Goal: Task Accomplishment & Management: Complete application form

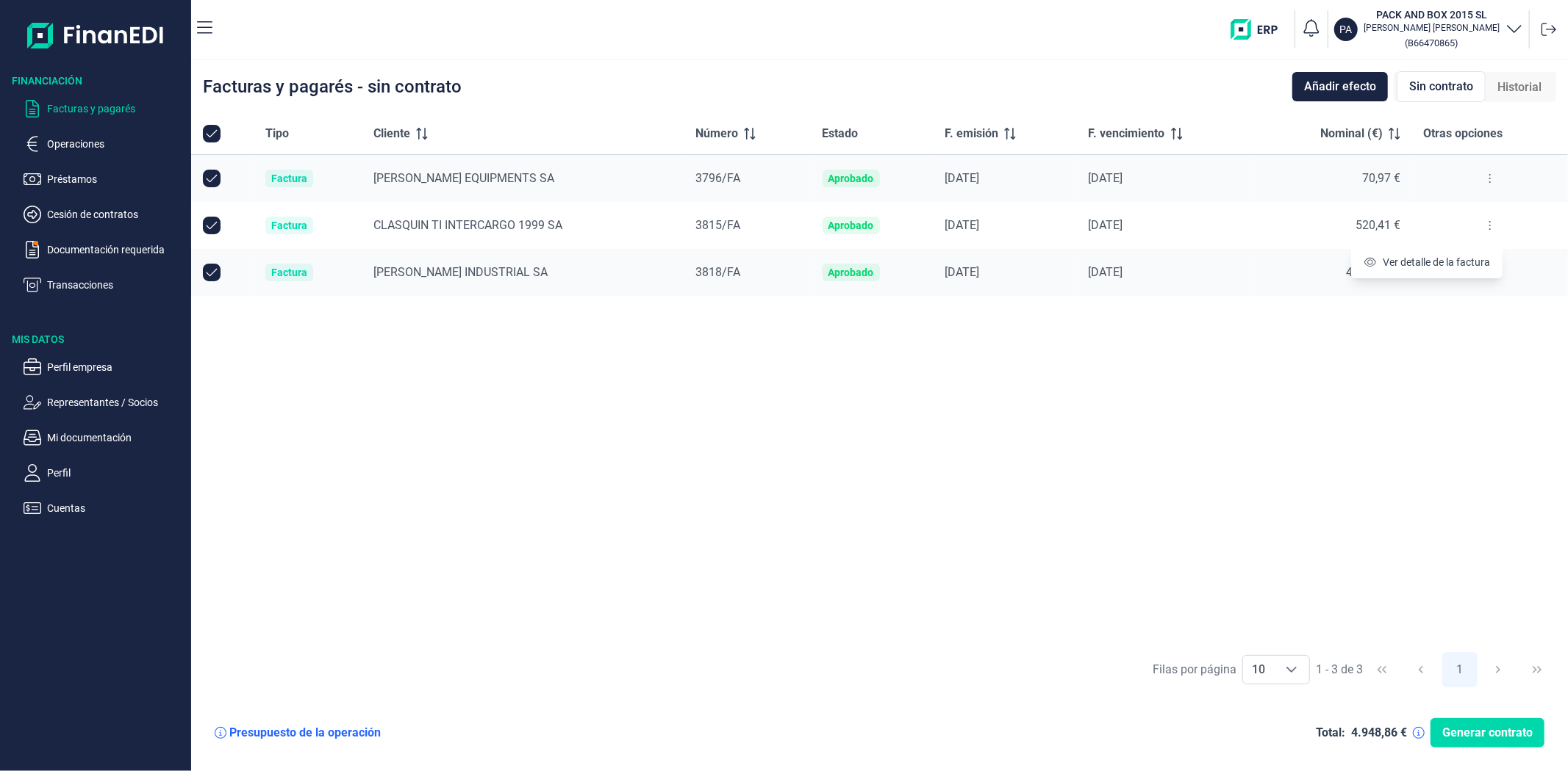
click at [1116, 408] on div "Tipo Cliente Número Estado F. emisión F. vencimiento Nominal (€) Otras opciones…" at bounding box center [880, 378] width 1377 height 531
click at [128, 255] on p "Documentación requerida" at bounding box center [116, 249] width 138 height 18
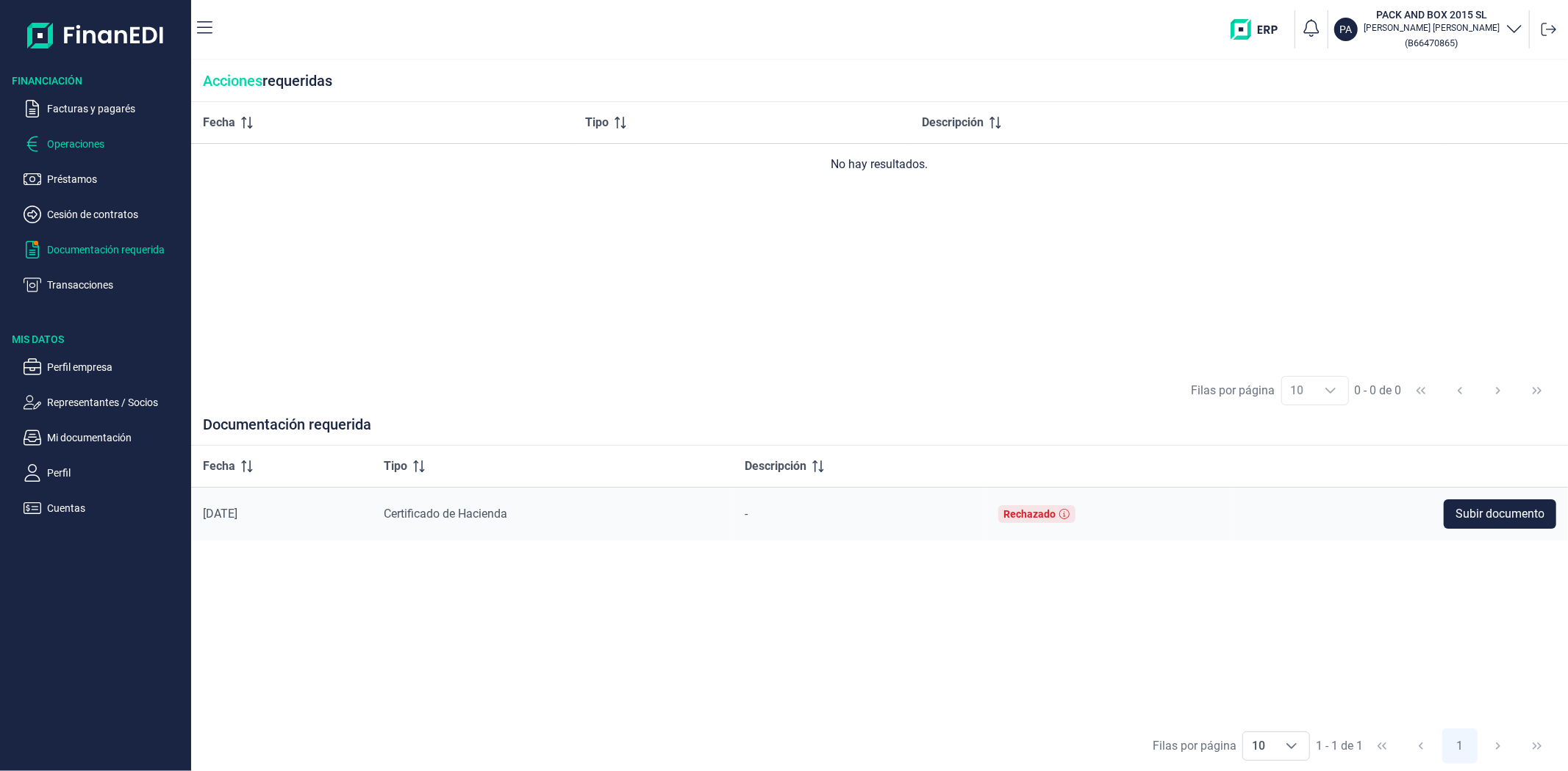
click at [64, 146] on p "Operaciones" at bounding box center [116, 143] width 138 height 18
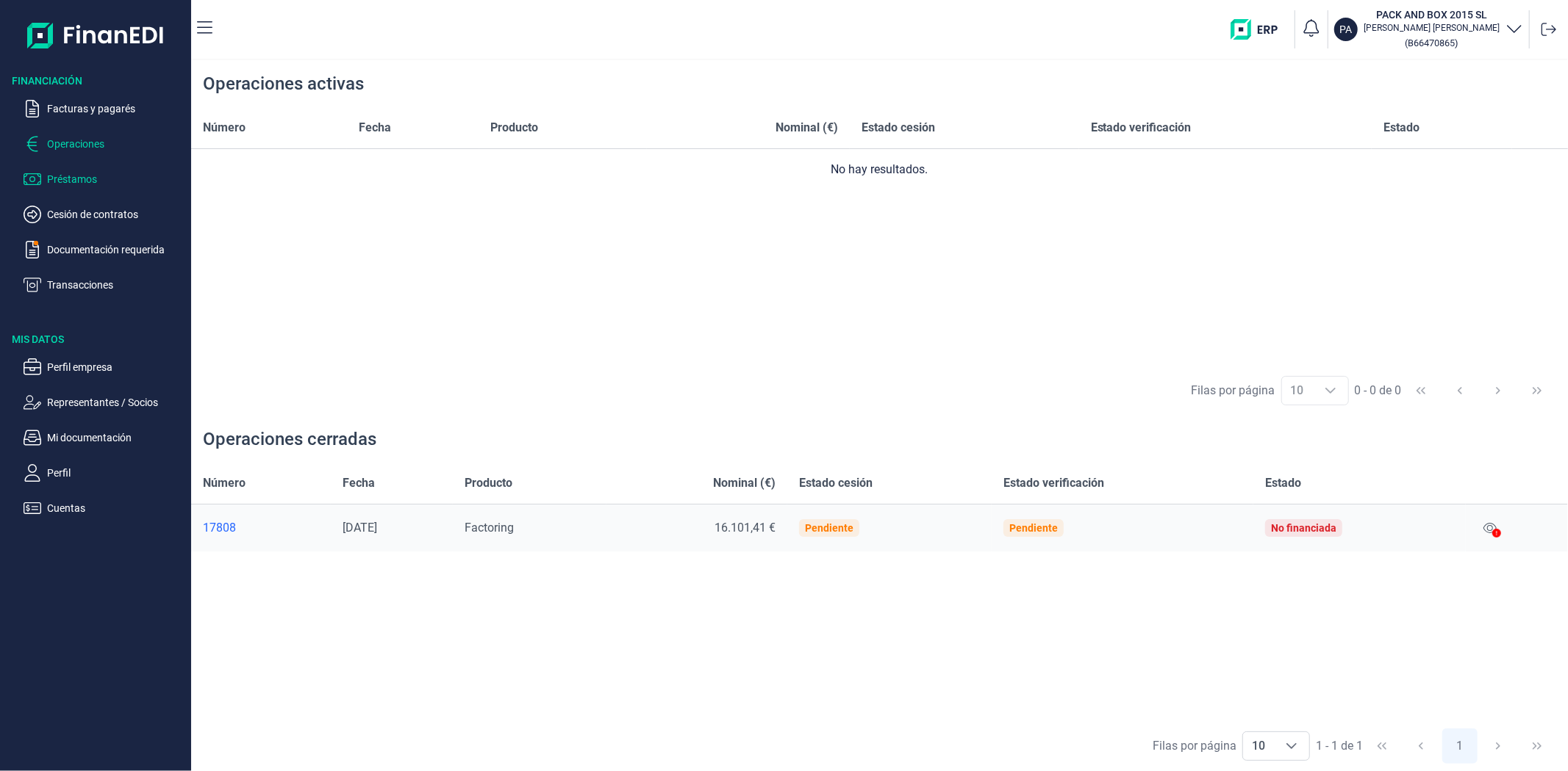
click at [70, 178] on p "Préstamos" at bounding box center [116, 179] width 138 height 18
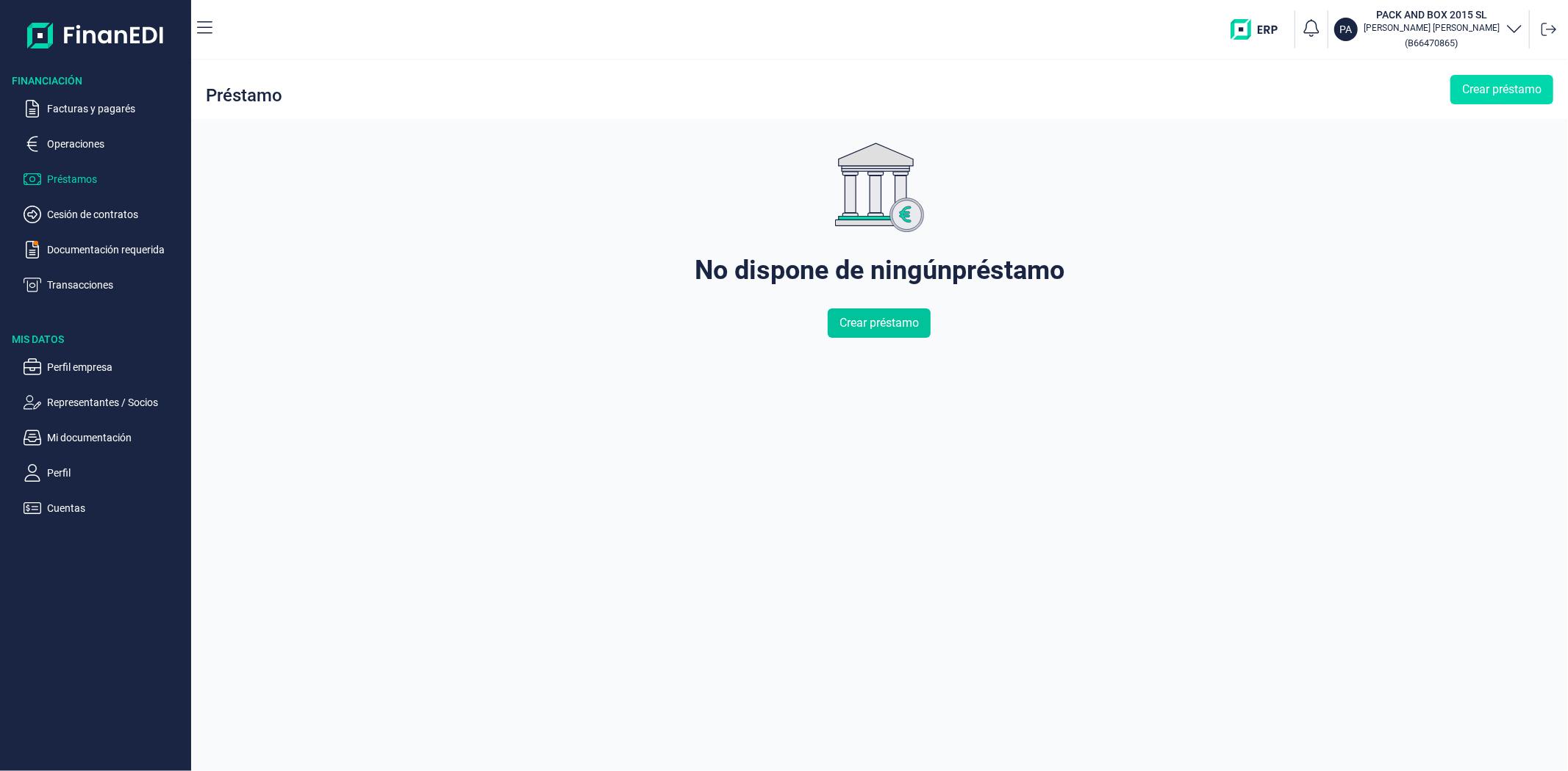
click at [872, 321] on span "Crear préstamo" at bounding box center [879, 323] width 79 height 18
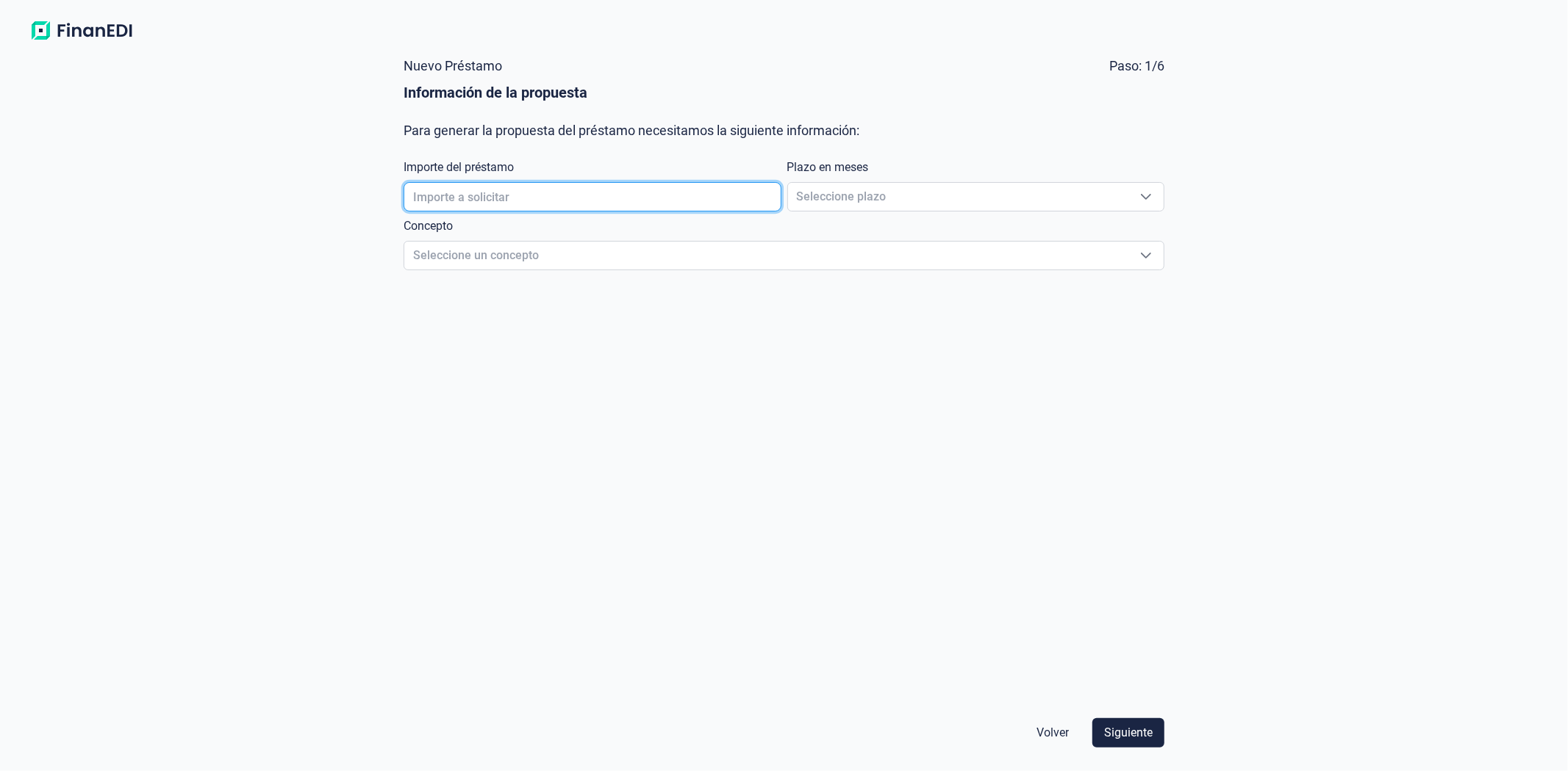
click at [507, 193] on input "text" at bounding box center [592, 196] width 377 height 29
type input "40.000,00 €"
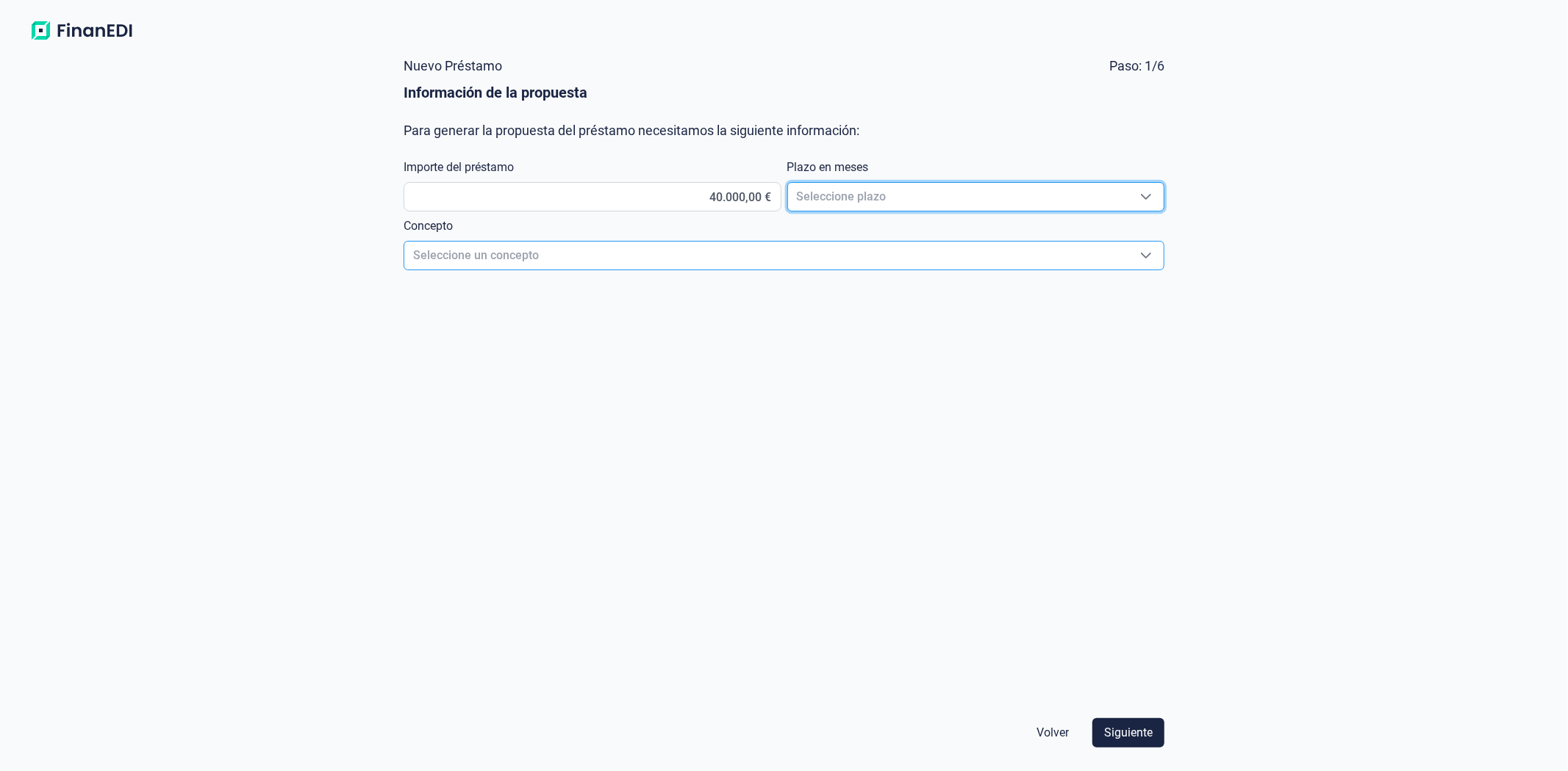
scroll to position [17, 8]
click at [860, 187] on span "Seleccione plazo" at bounding box center [958, 196] width 340 height 28
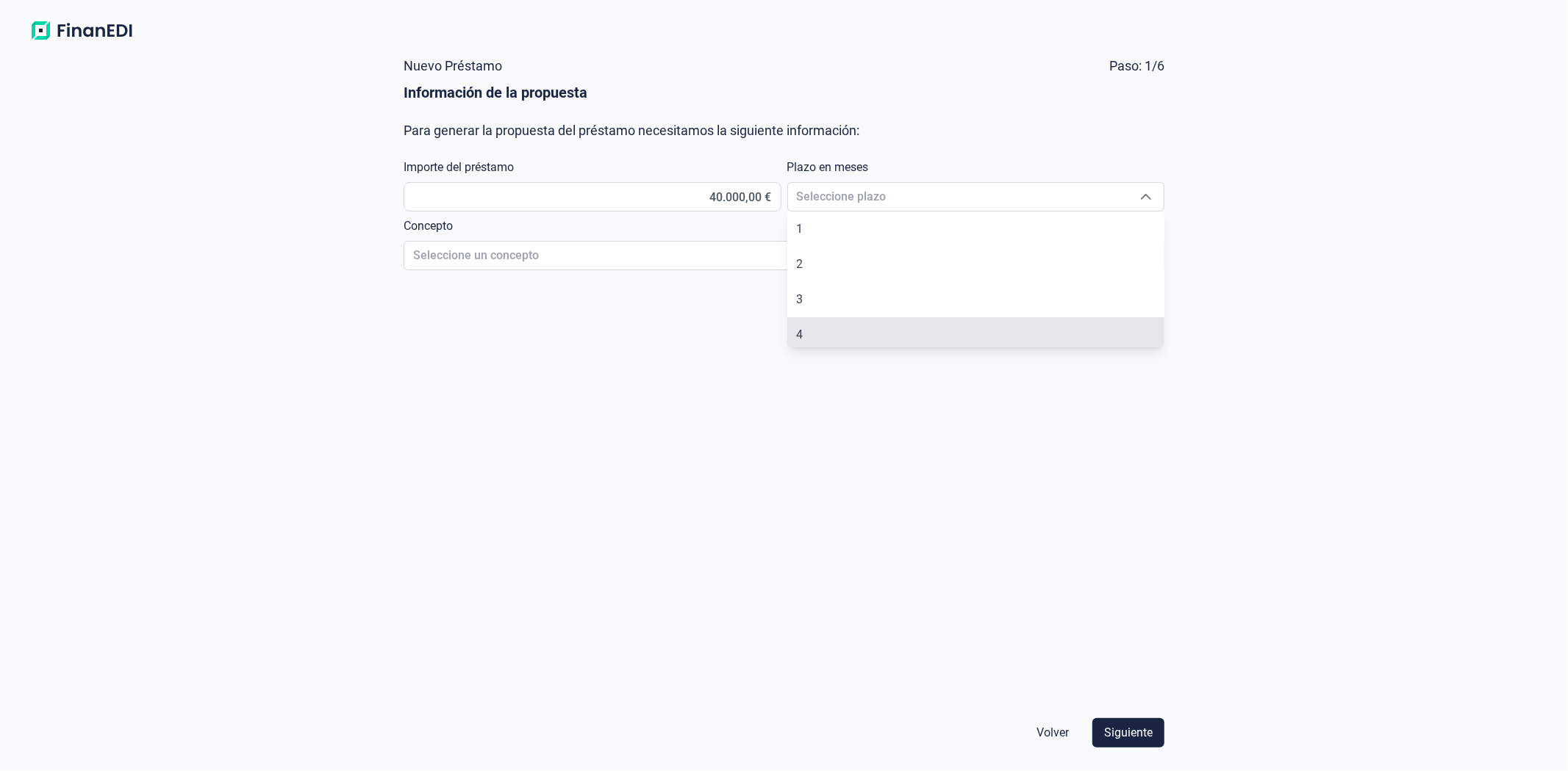
scroll to position [5, 0]
click at [840, 324] on li "4" at bounding box center [975, 331] width 377 height 35
type input "4"
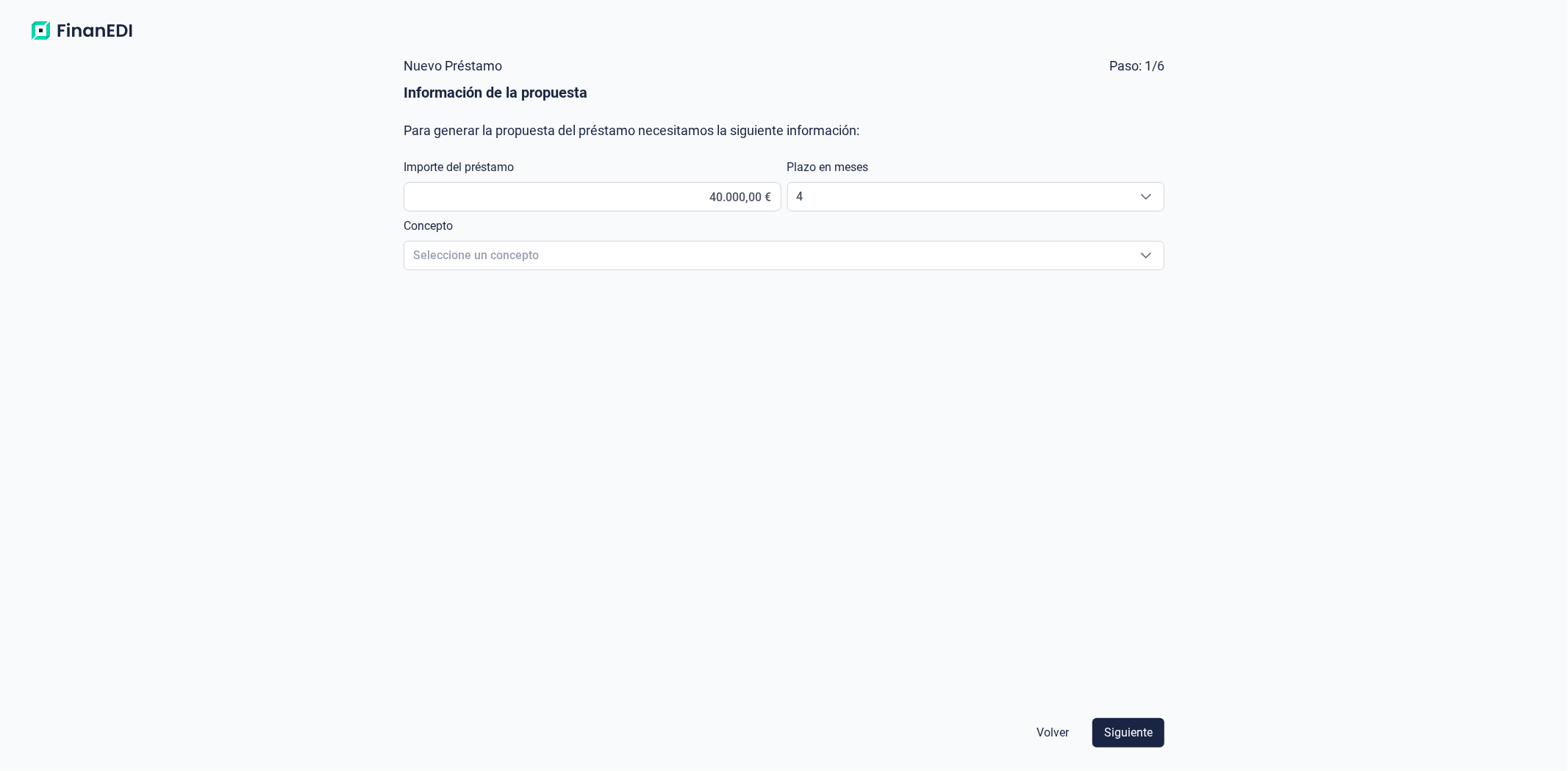
click at [1071, 417] on form "Nuevo Préstamo Paso: 1/6 Información de la propuesta Para generar la propuesta …" at bounding box center [784, 403] width 784 height 713
click at [477, 252] on span "Seleccione un concepto" at bounding box center [766, 255] width 724 height 28
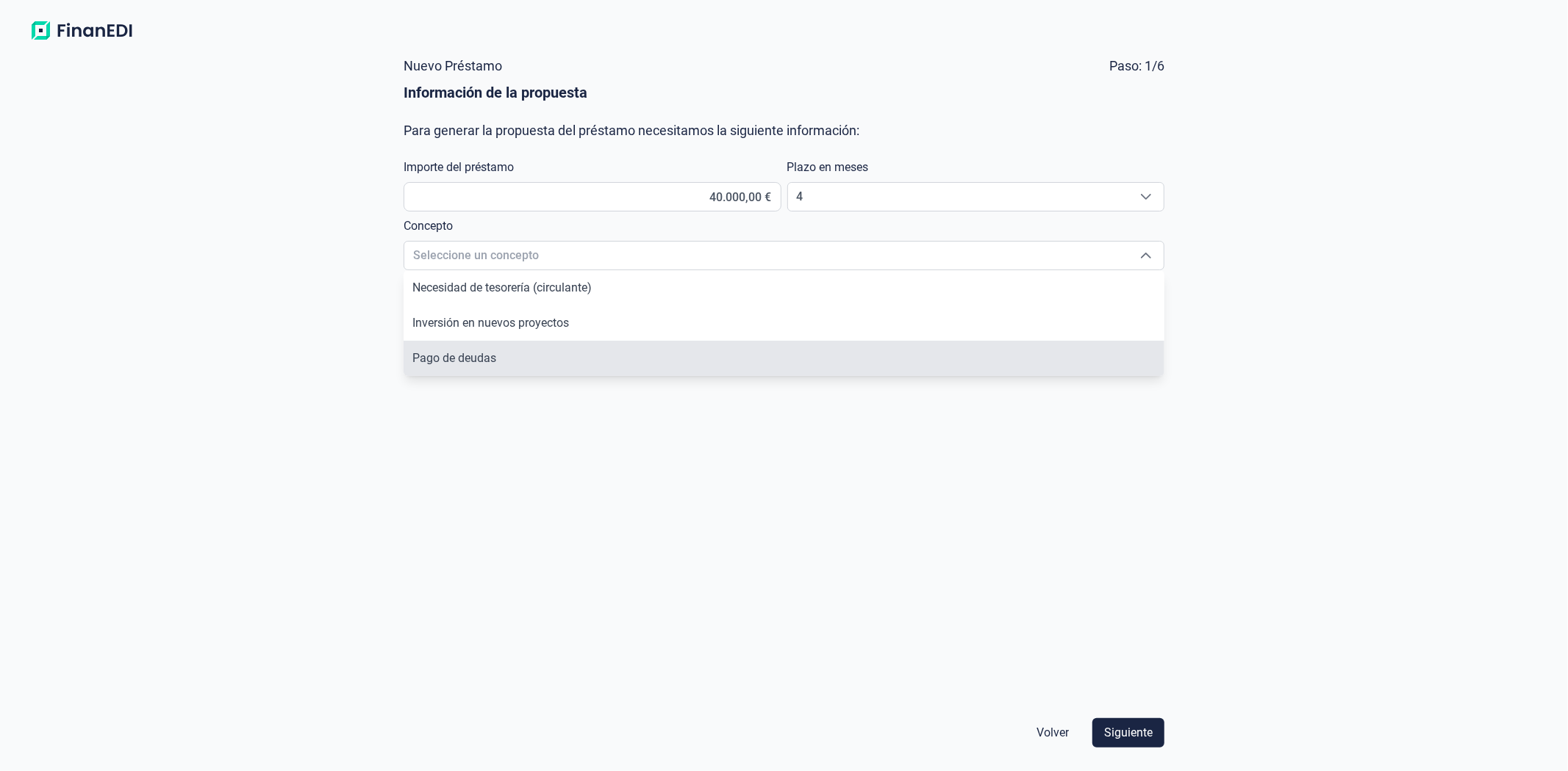
click at [474, 364] on span "Pago de deudas" at bounding box center [454, 358] width 84 height 14
type input "Pago de deudas"
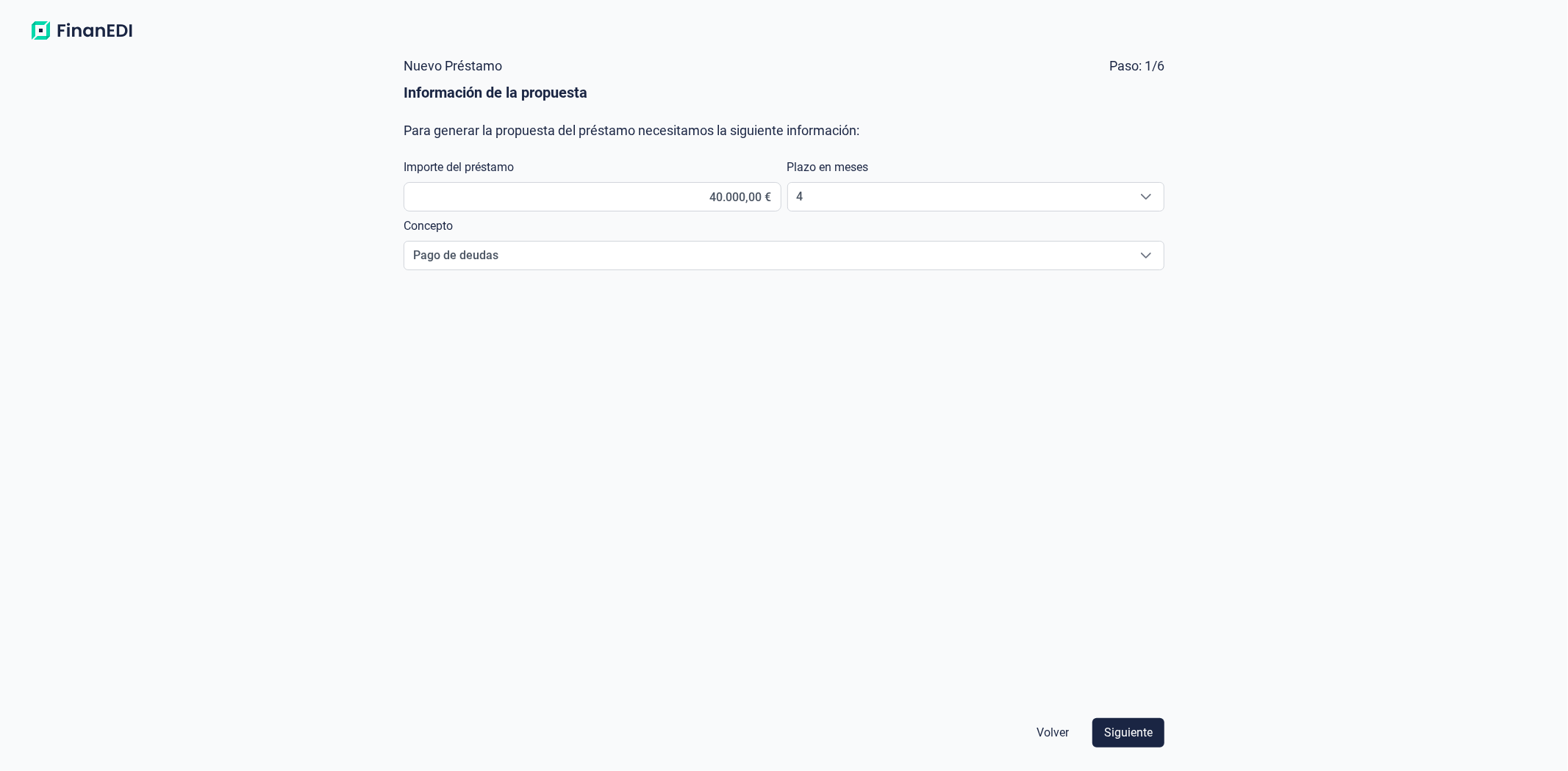
click at [737, 387] on form "Nuevo Préstamo Paso: 1/6 Información de la propuesta Para generar la propuesta …" at bounding box center [784, 403] width 784 height 713
drag, startPoint x: 662, startPoint y: 193, endPoint x: 822, endPoint y: 239, distance: 166.5
click at [822, 239] on div "Nuevo Préstamo Paso: 1/6 Información de la propuesta Para generar la propuesta …" at bounding box center [784, 164] width 772 height 223
type input "20.000,00 €"
click at [1042, 320] on form "Nuevo Préstamo Paso: 1/6 Información de la propuesta Para generar la propuesta …" at bounding box center [784, 403] width 784 height 713
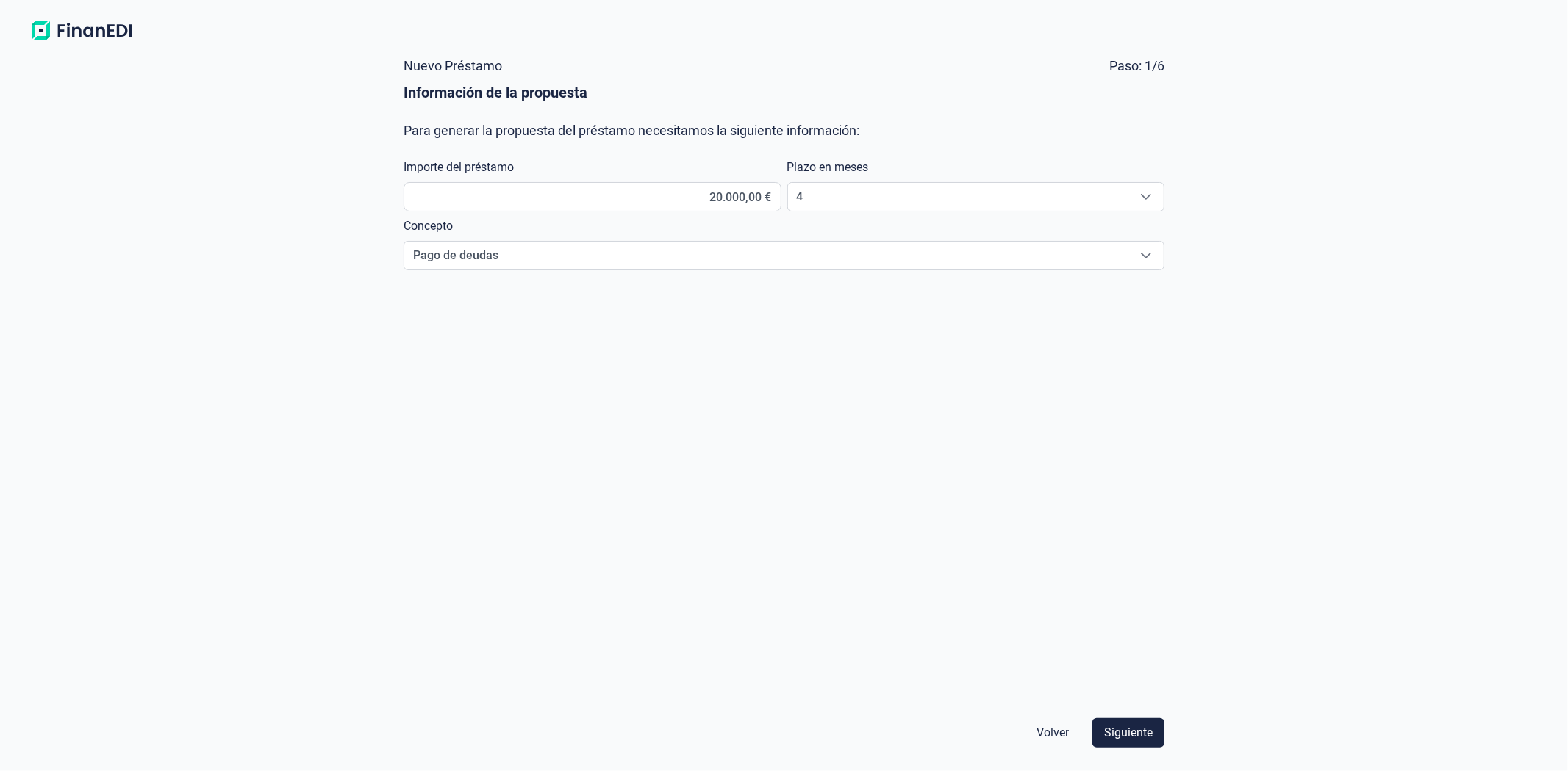
click at [1016, 387] on form "Nuevo Préstamo Paso: 1/6 Información de la propuesta Para generar la propuesta …" at bounding box center [784, 403] width 784 height 713
click at [1128, 736] on span "Siguiente" at bounding box center [1127, 733] width 48 height 18
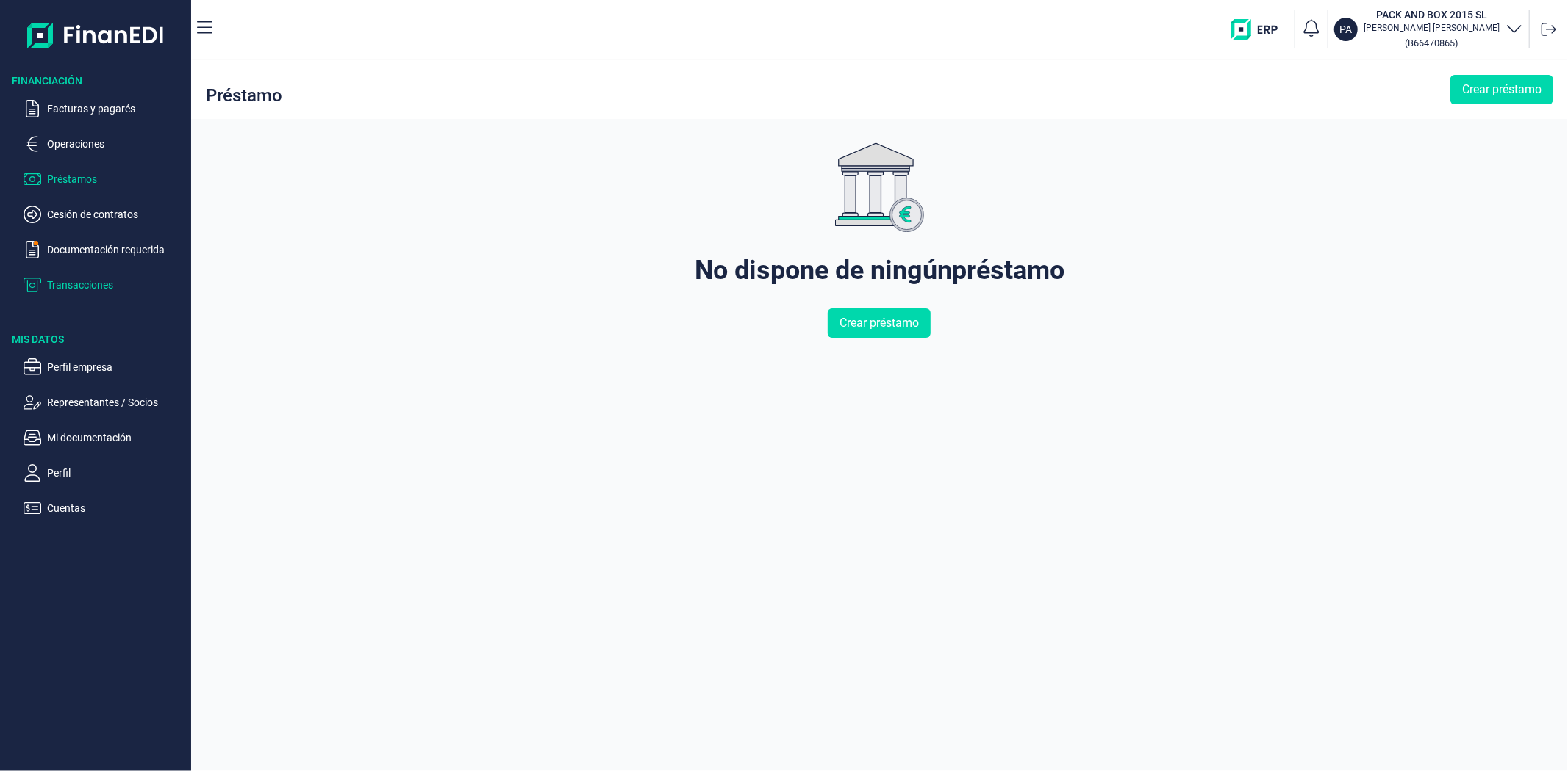
click at [82, 285] on p "Transacciones" at bounding box center [116, 285] width 138 height 18
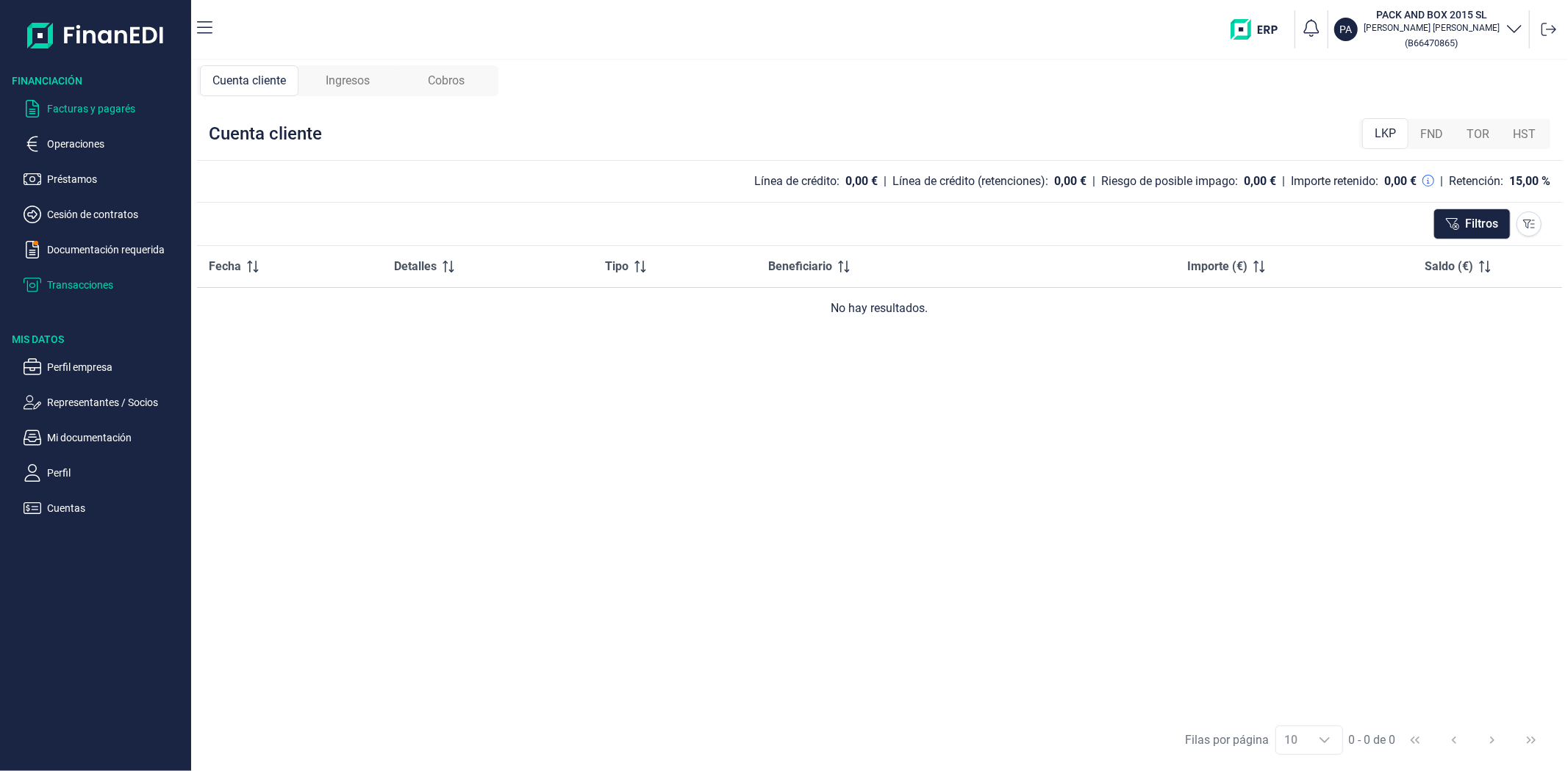
click at [113, 105] on p "Facturas y pagarés" at bounding box center [116, 108] width 138 height 18
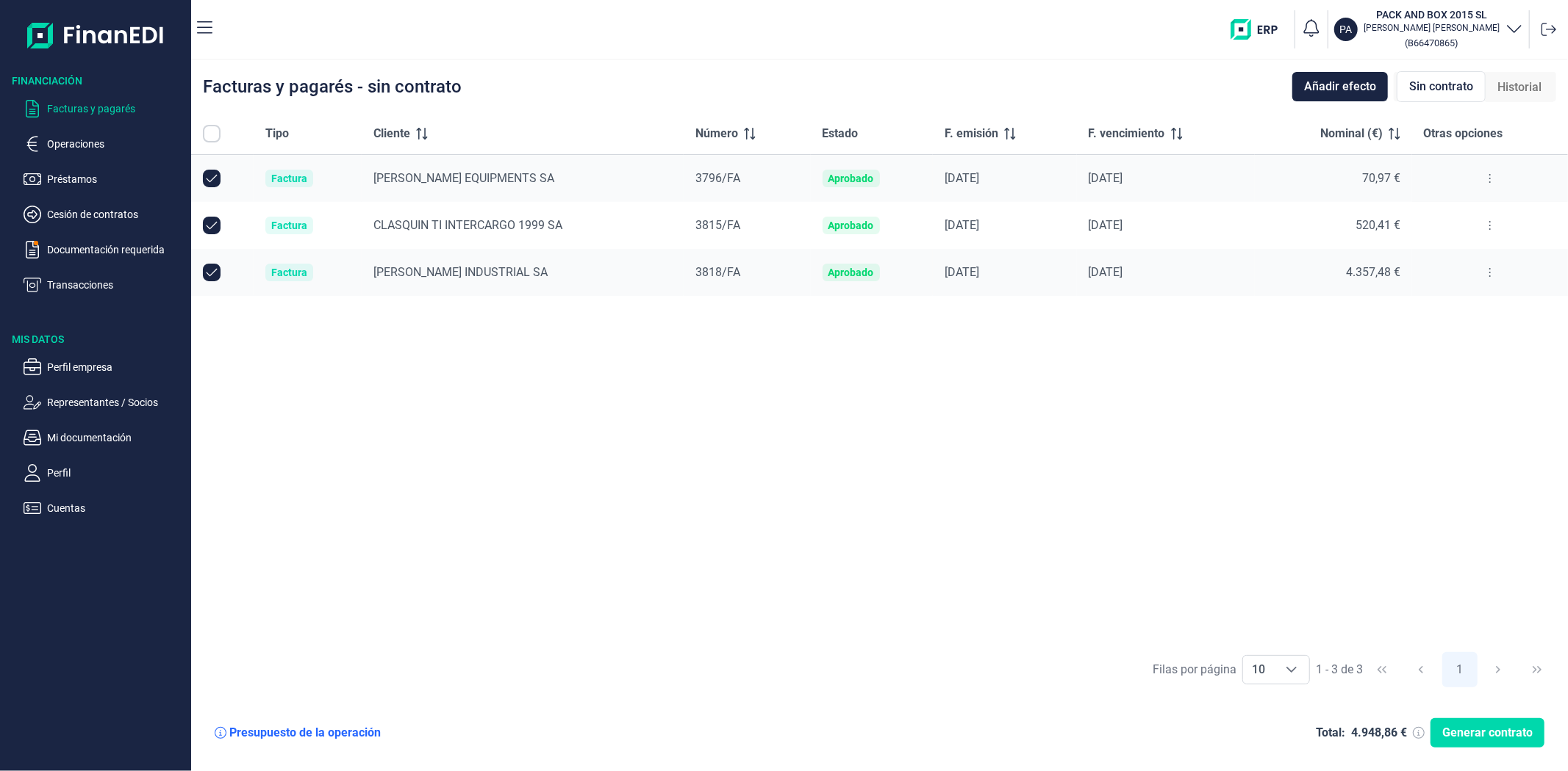
checkbox input "true"
click at [213, 226] on input "Row Unselected null" at bounding box center [211, 225] width 18 height 18
checkbox input "false"
click at [112, 252] on p "Documentación requerida" at bounding box center [116, 249] width 138 height 18
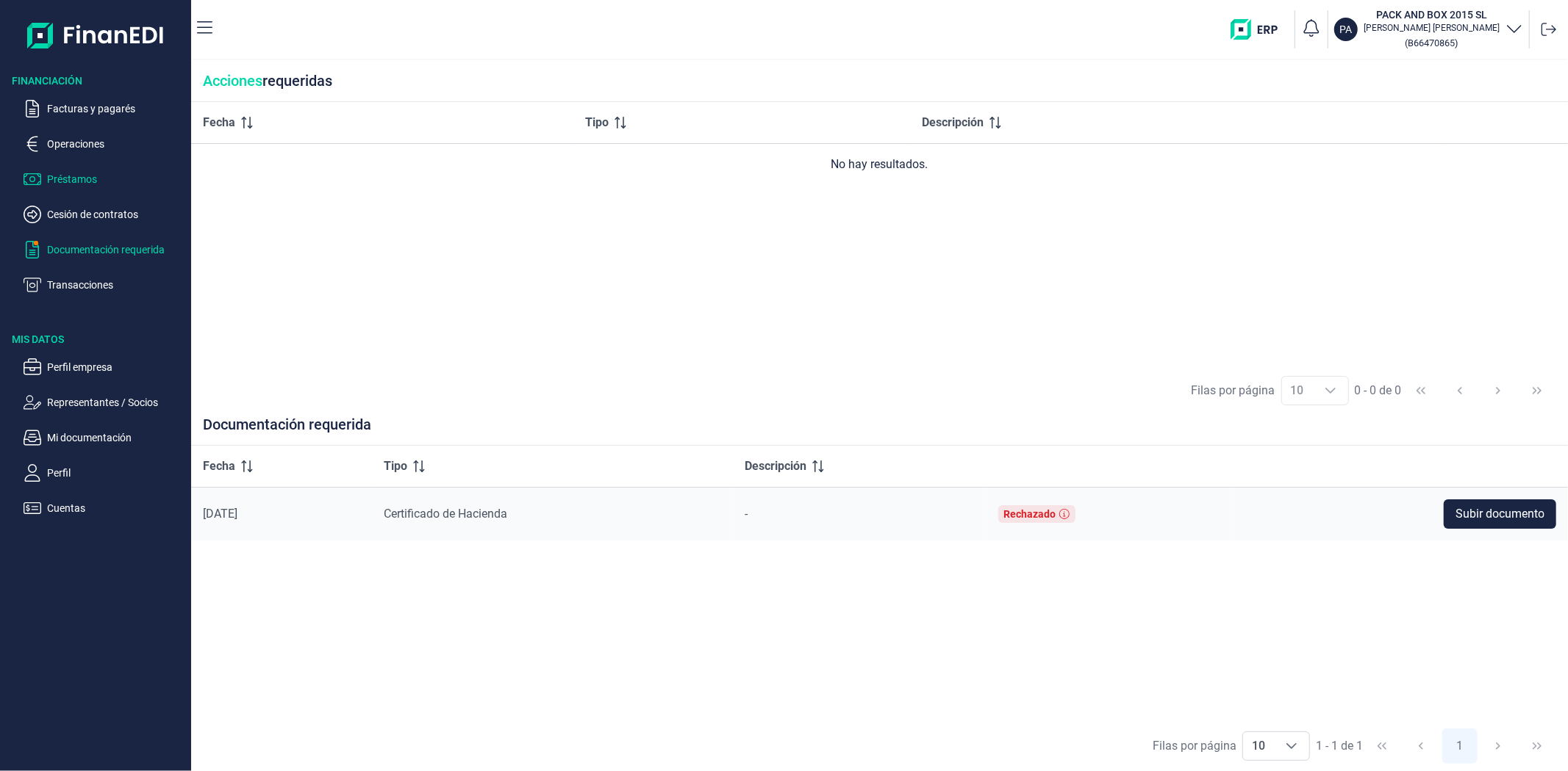
click at [79, 185] on p "Préstamos" at bounding box center [116, 179] width 138 height 18
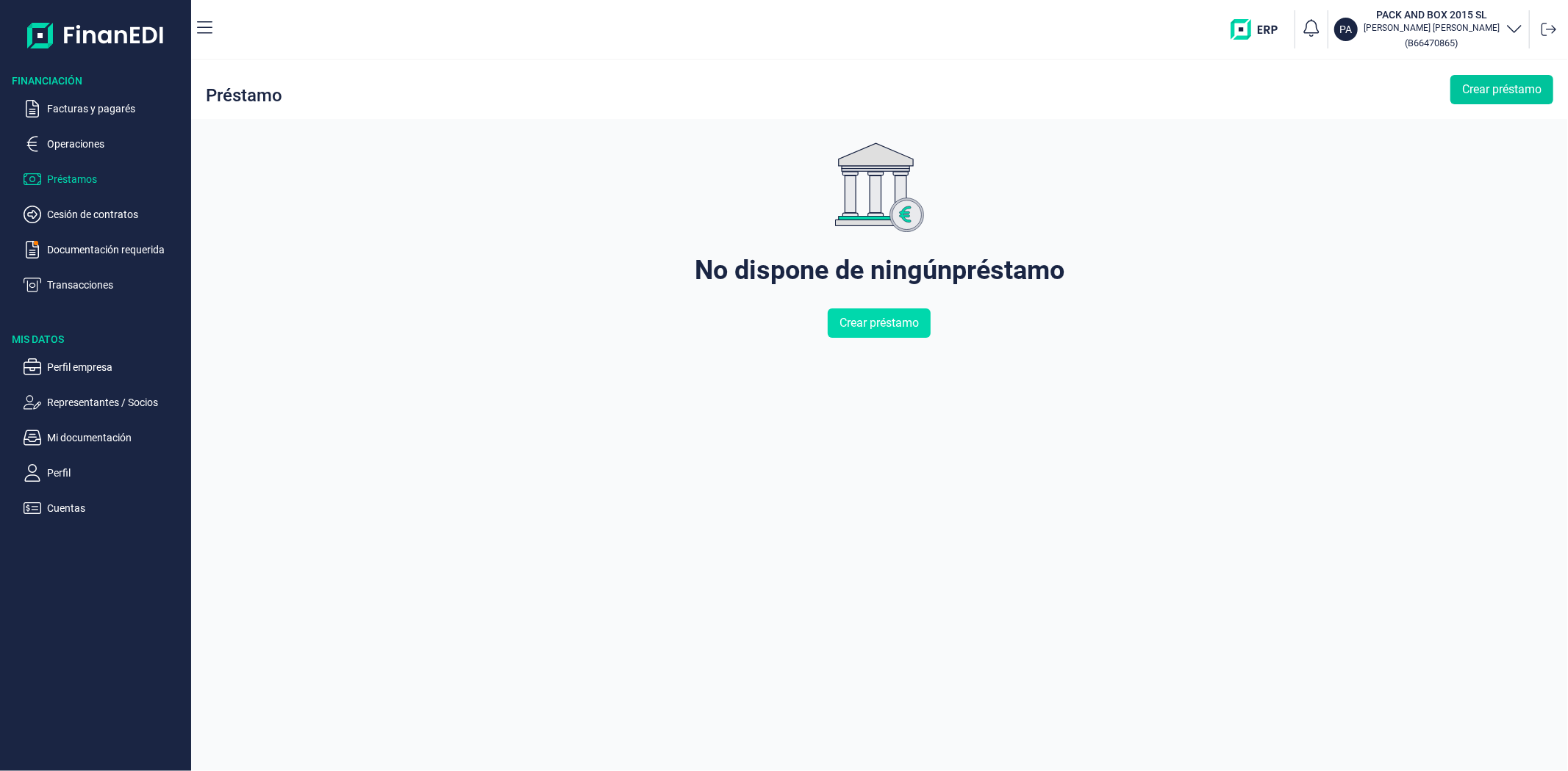
click at [1493, 92] on span "Crear préstamo" at bounding box center [1501, 89] width 79 height 18
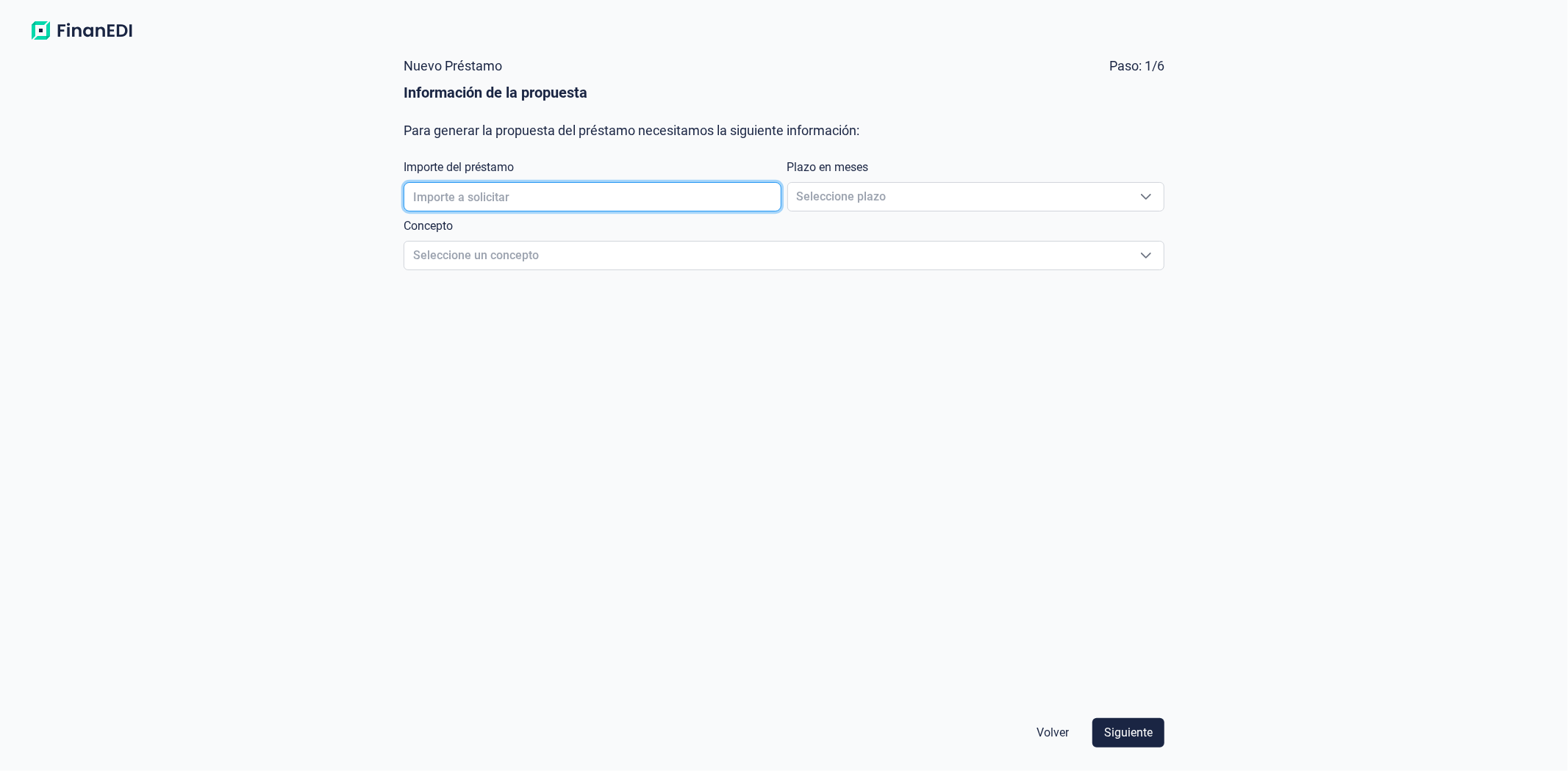
click at [563, 197] on input "text" at bounding box center [592, 196] width 377 height 29
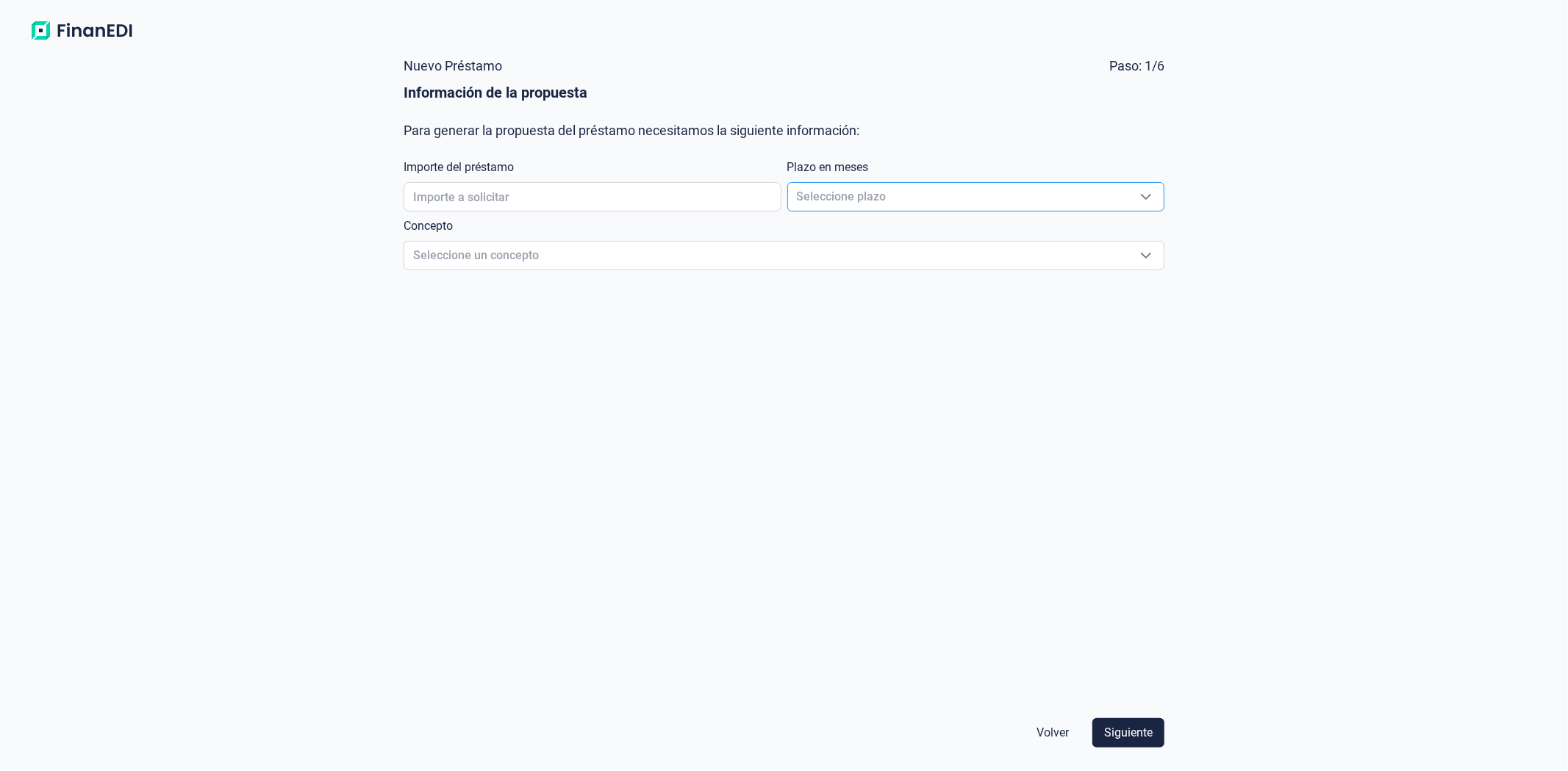
click at [919, 196] on span "Seleccione plazo" at bounding box center [958, 196] width 340 height 28
click at [858, 295] on li "3" at bounding box center [975, 300] width 377 height 35
type input "3"
click at [1476, 294] on div "Nuevo Préstamo Paso: 1/6 Información de la propuesta Para generar la propuesta …" at bounding box center [784, 409] width 1568 height 724
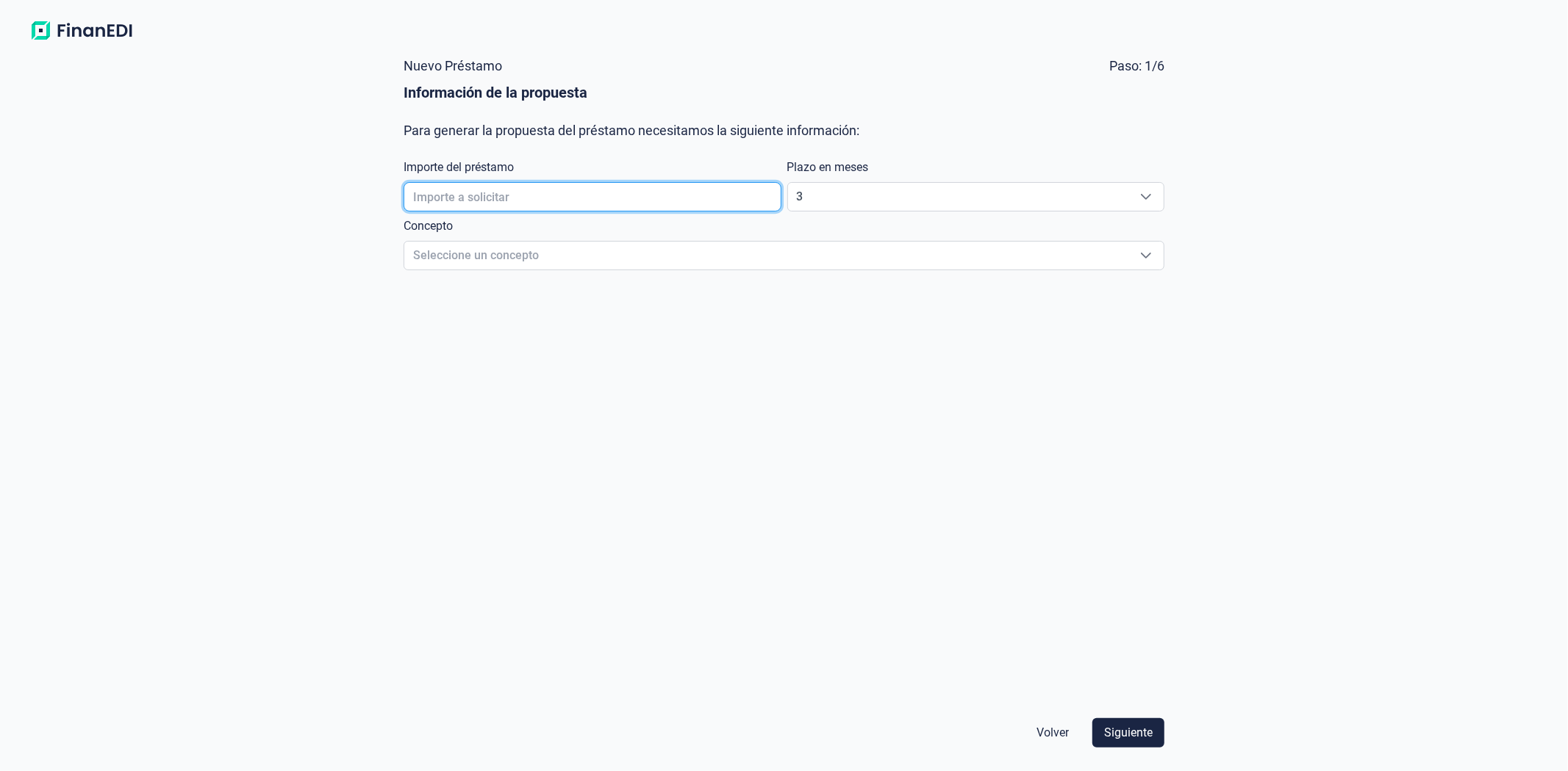
click at [546, 199] on input "text" at bounding box center [592, 196] width 377 height 29
click at [507, 192] on input "text" at bounding box center [592, 196] width 377 height 29
type input "20.000,00 €"
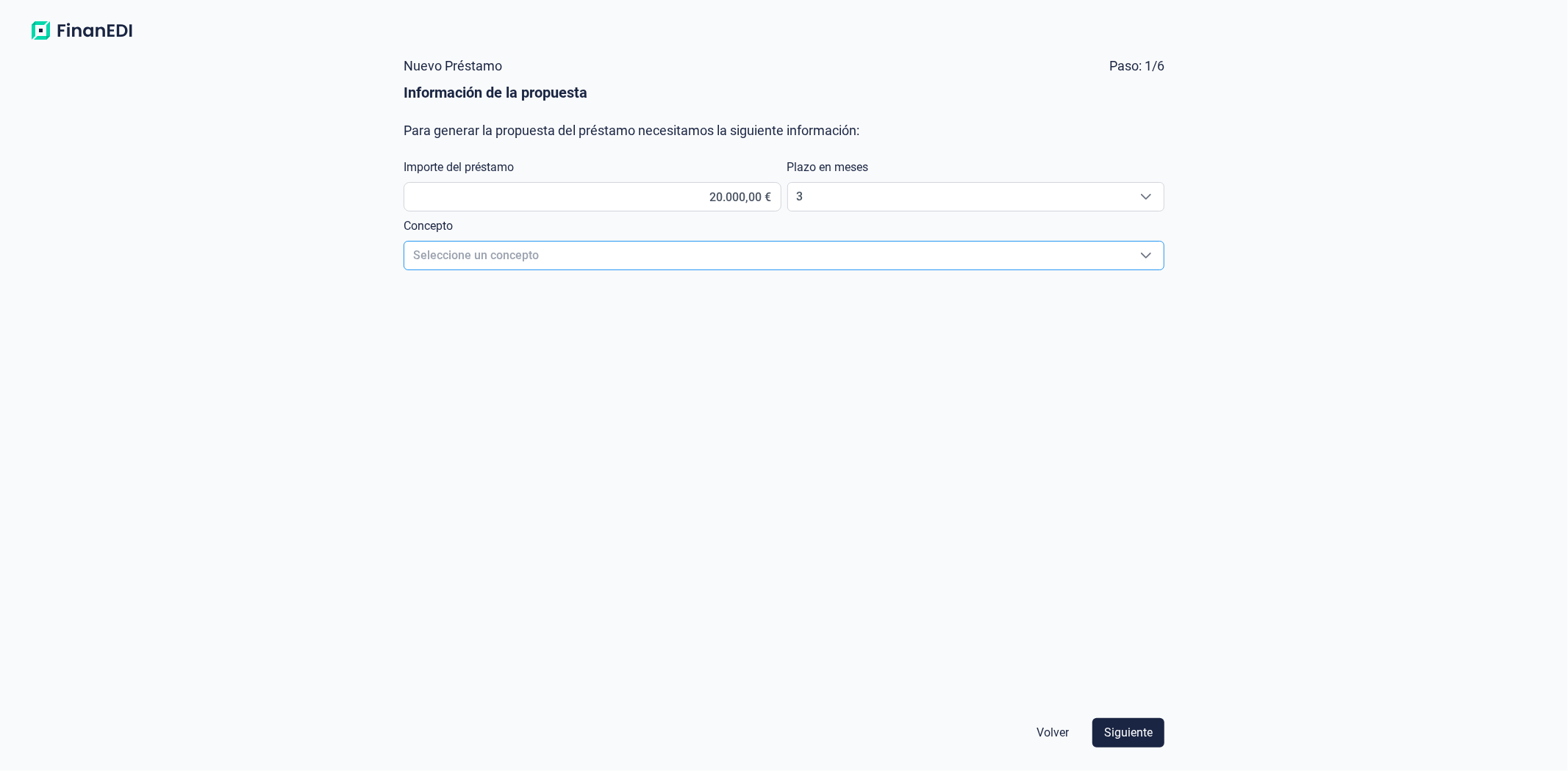
click at [515, 255] on span "Seleccione un concepto" at bounding box center [766, 255] width 724 height 28
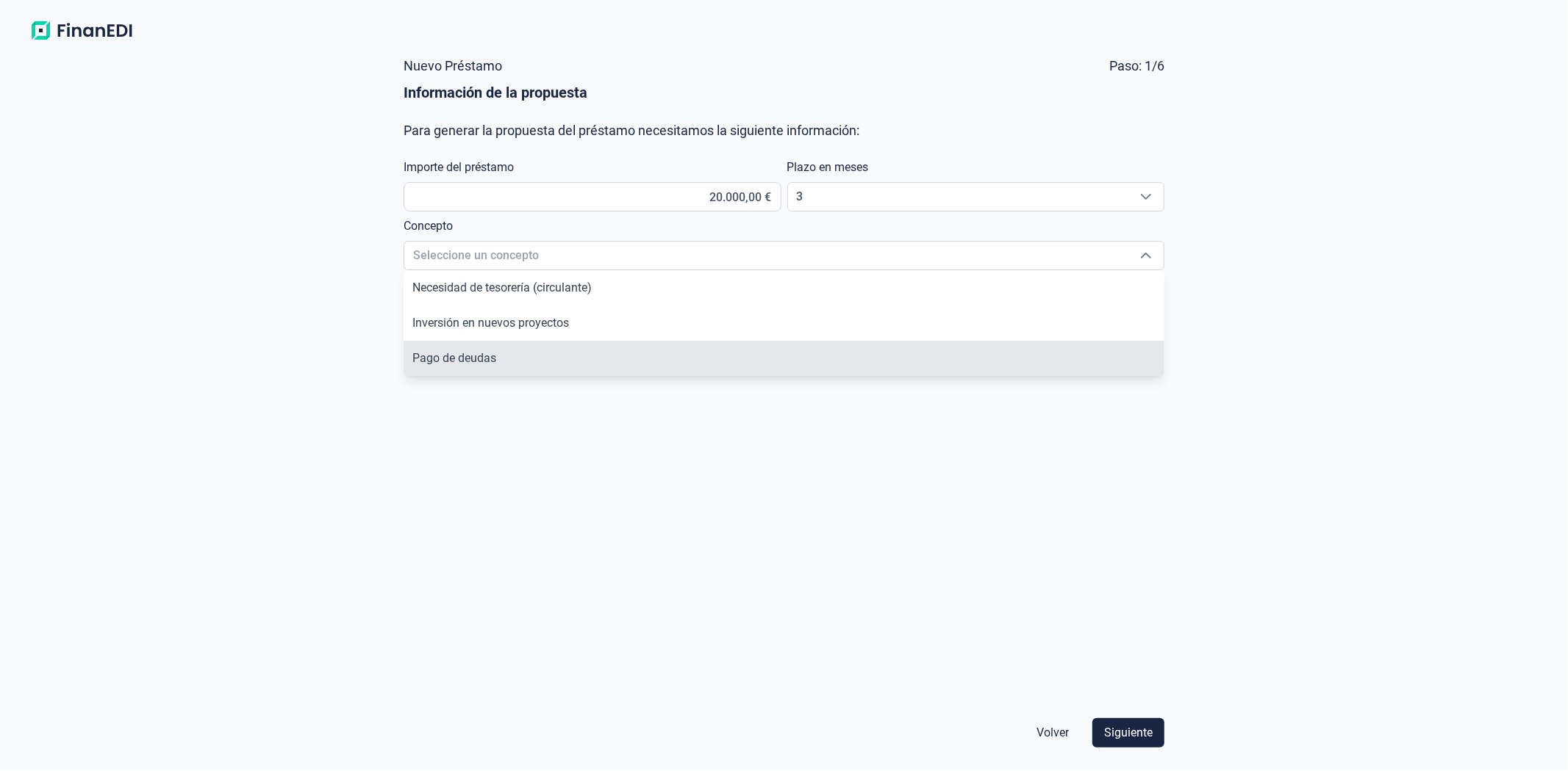
click at [506, 353] on li "Pago de deudas" at bounding box center [784, 358] width 761 height 35
type input "Pago de deudas"
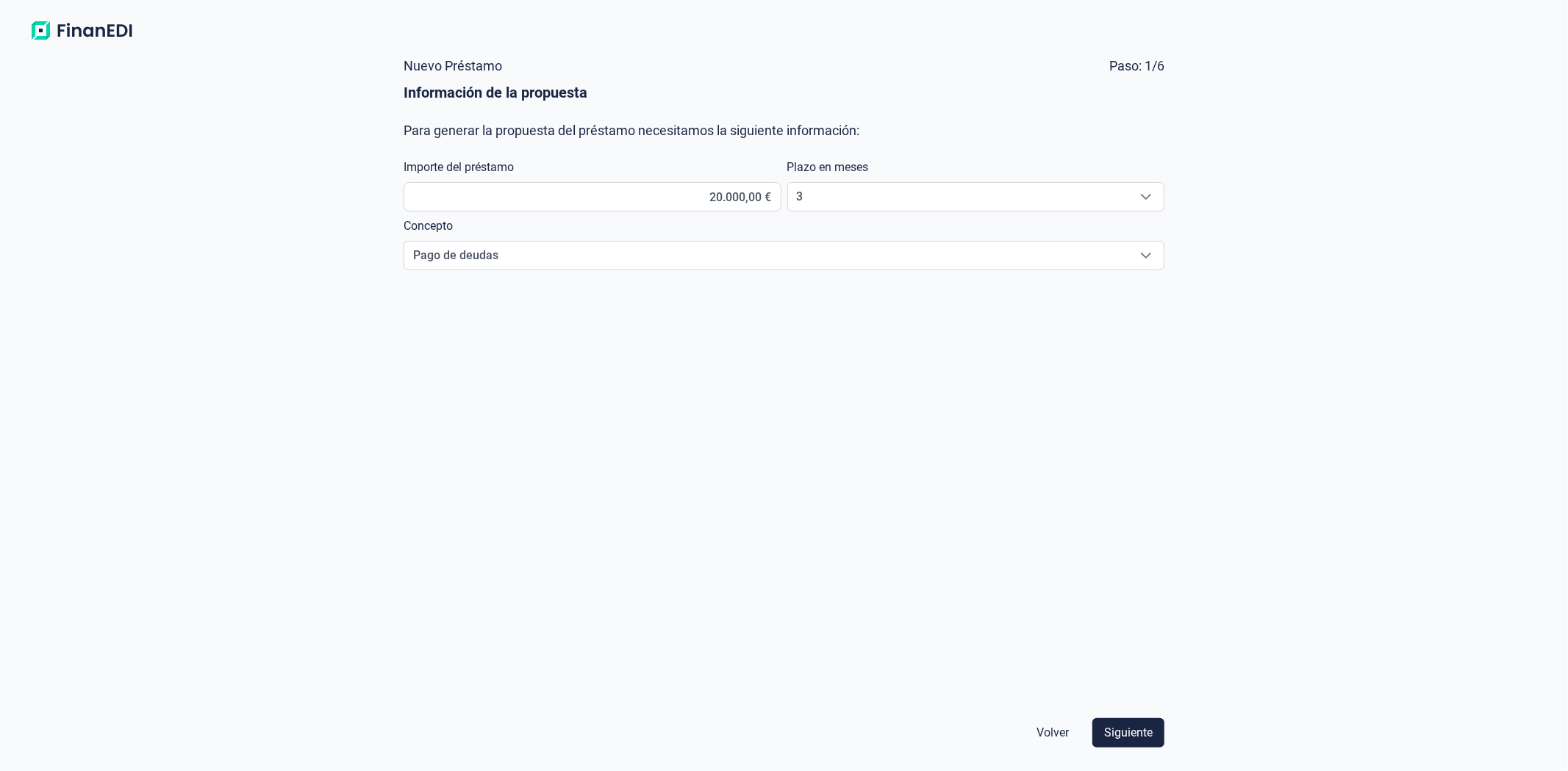
click at [807, 476] on form "Nuevo Préstamo Paso: 1/6 Información de la propuesta Para generar la propuesta …" at bounding box center [784, 403] width 784 height 713
click at [1128, 733] on span "Siguiente" at bounding box center [1127, 733] width 48 height 18
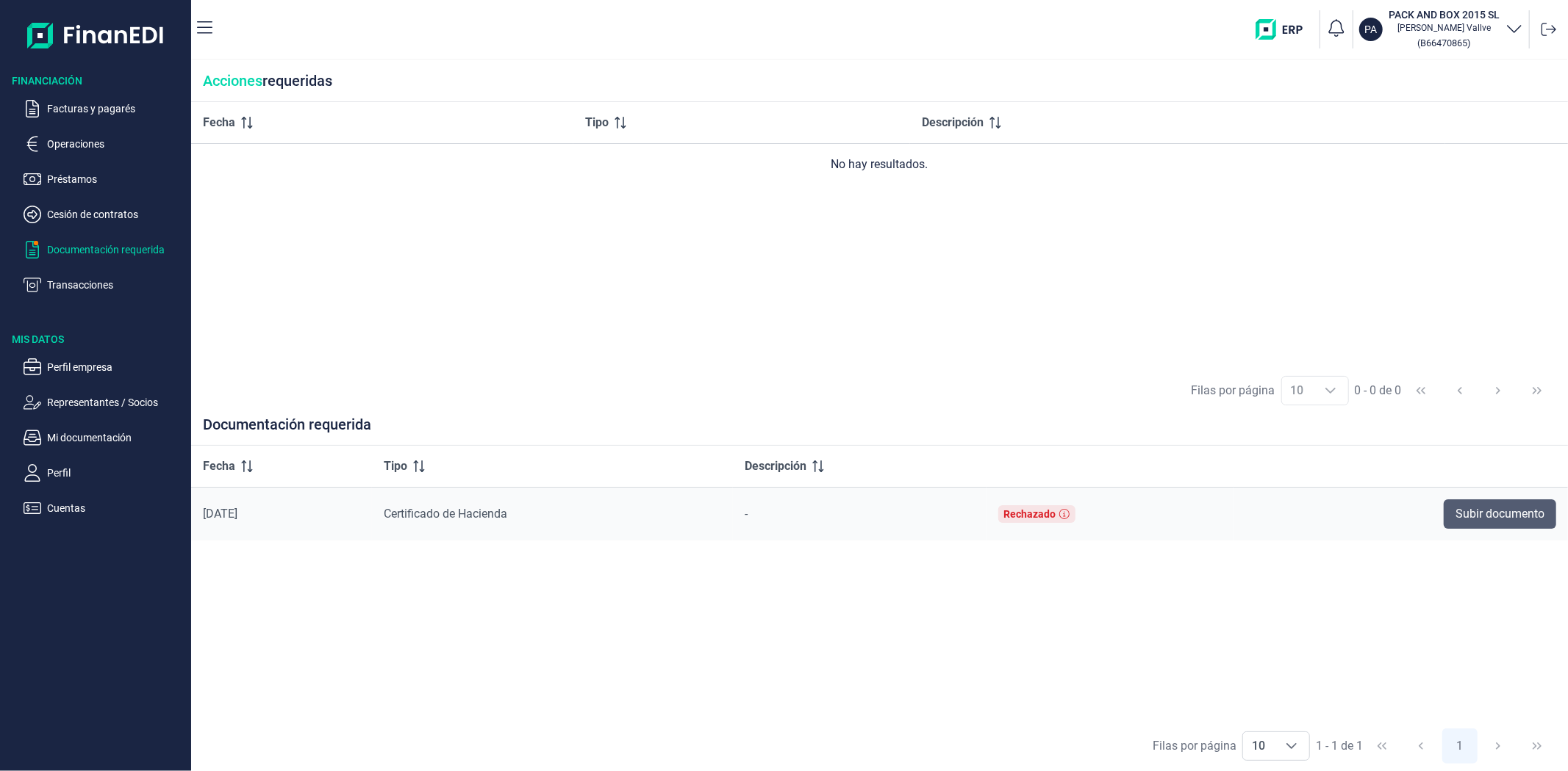
click at [1487, 519] on span "Subir documento" at bounding box center [1500, 514] width 89 height 18
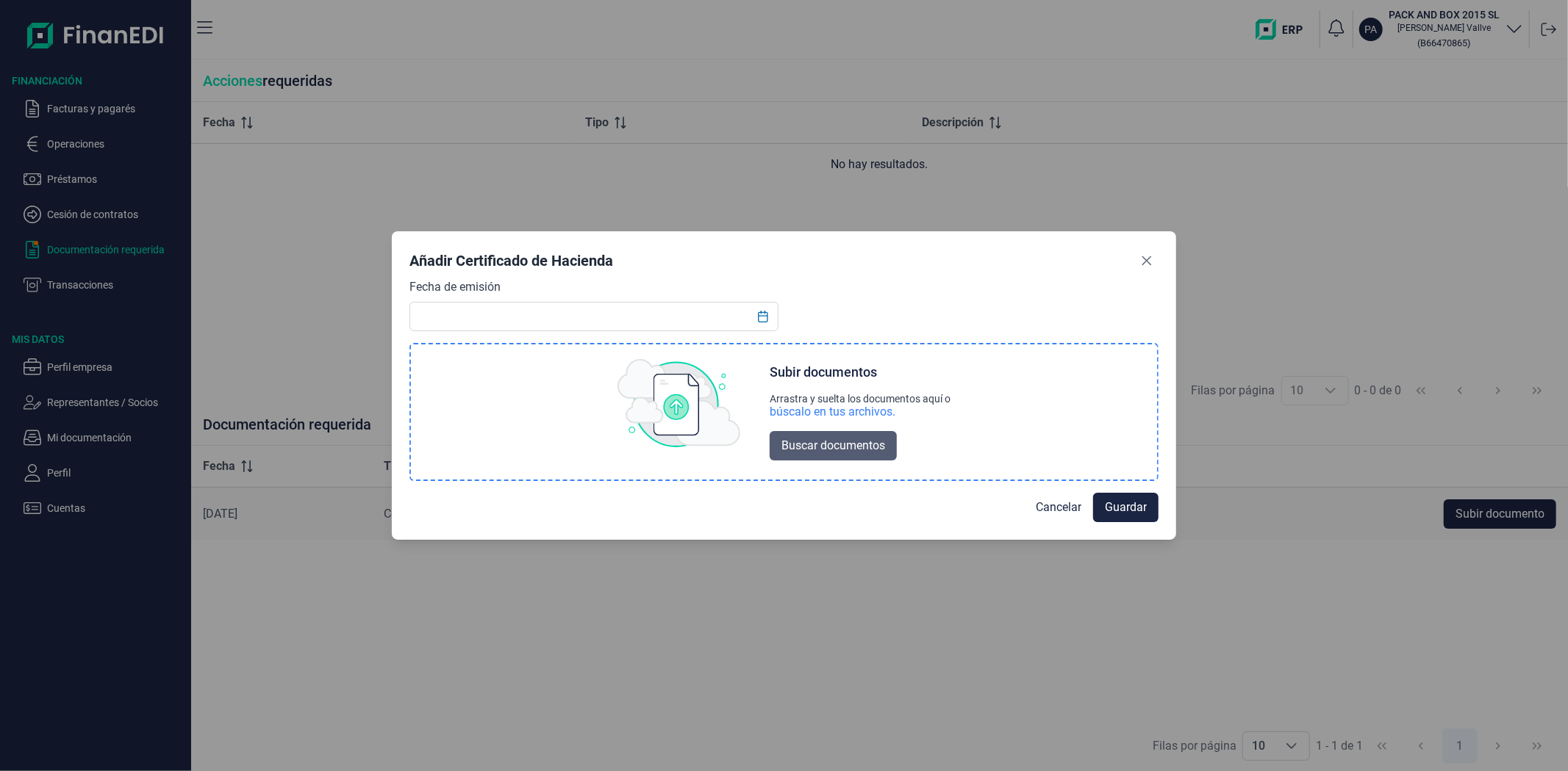
click at [810, 437] on span "Buscar documentos" at bounding box center [833, 446] width 104 height 18
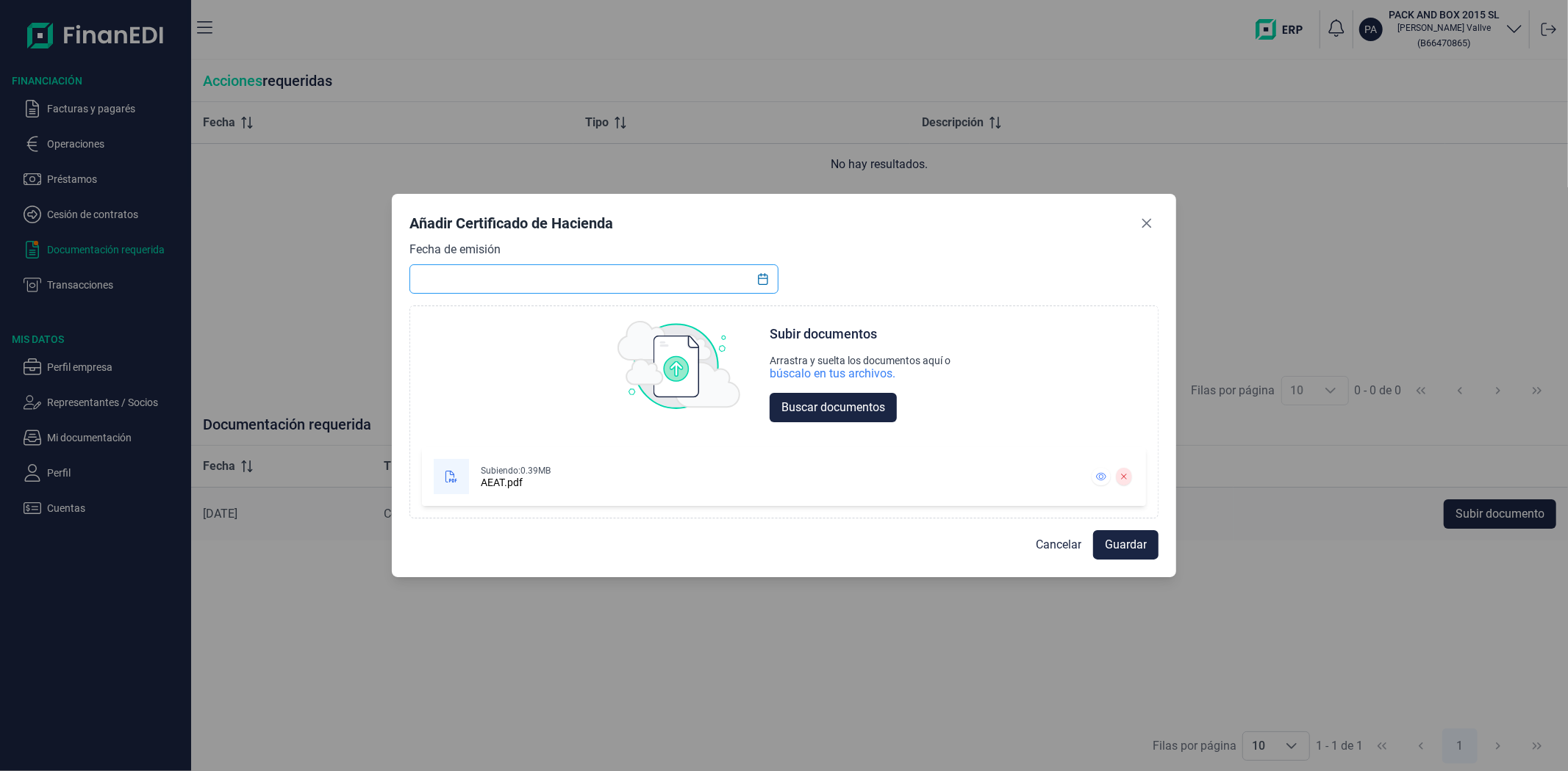
click at [478, 277] on input "text" at bounding box center [593, 279] width 368 height 29
type input "Deuda AEAT"
click at [1104, 539] on span "Guardar" at bounding box center [1125, 545] width 42 height 18
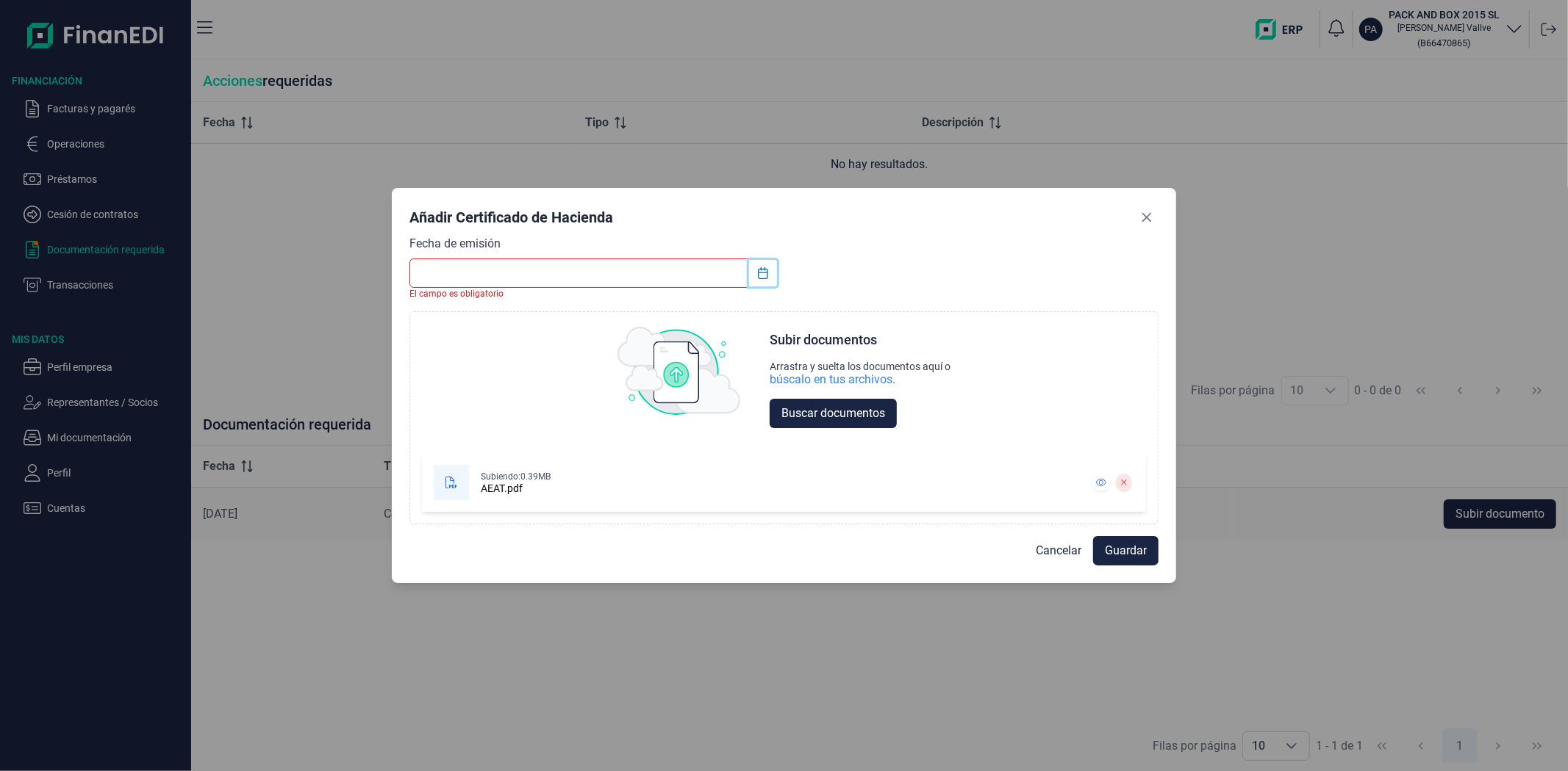
click at [758, 272] on icon "Choose Date" at bounding box center [762, 273] width 9 height 12
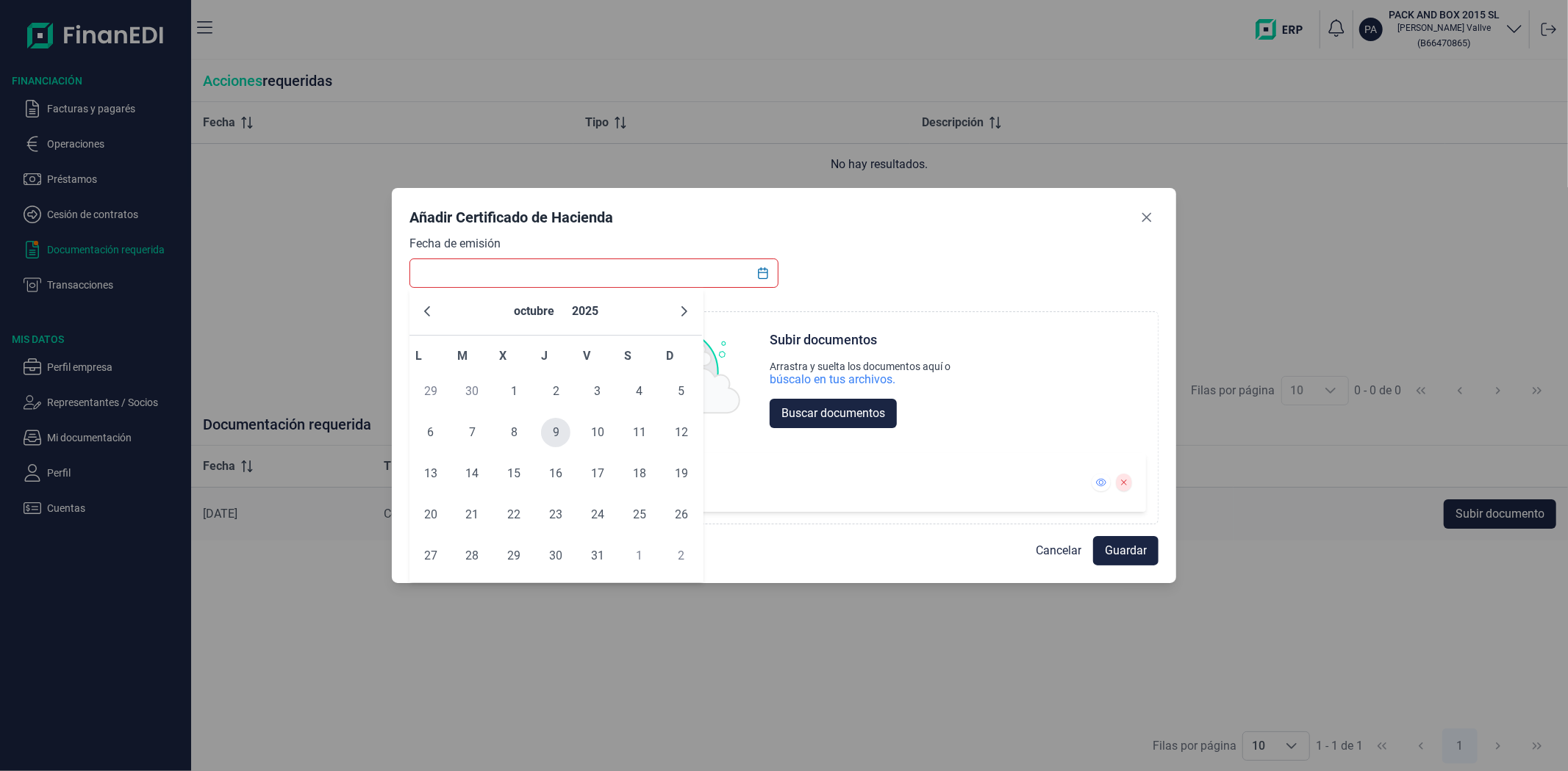
click at [553, 423] on span "9" at bounding box center [556, 433] width 29 height 29
type input "[DATE]"
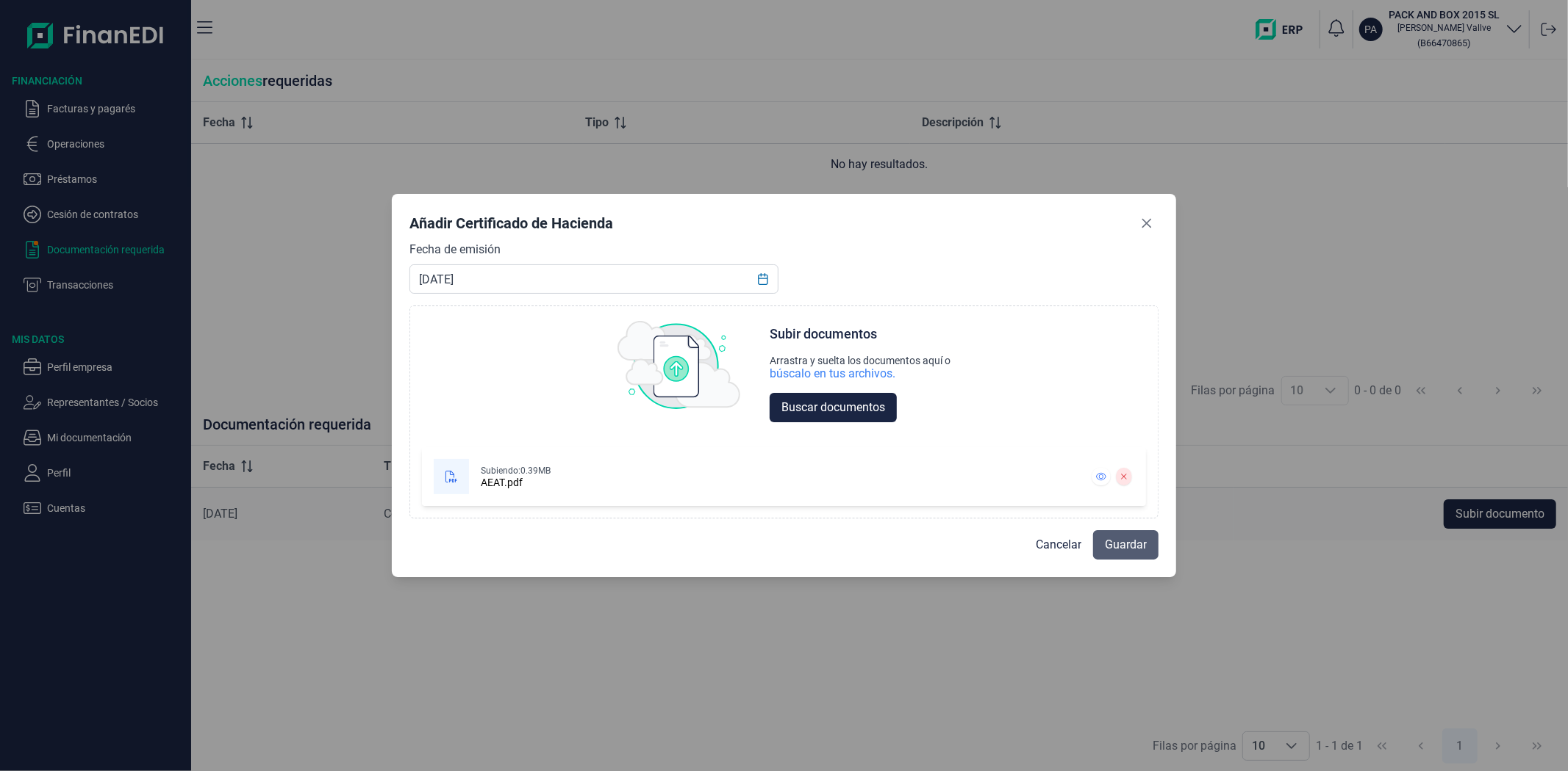
click at [1122, 541] on span "Guardar" at bounding box center [1125, 545] width 42 height 18
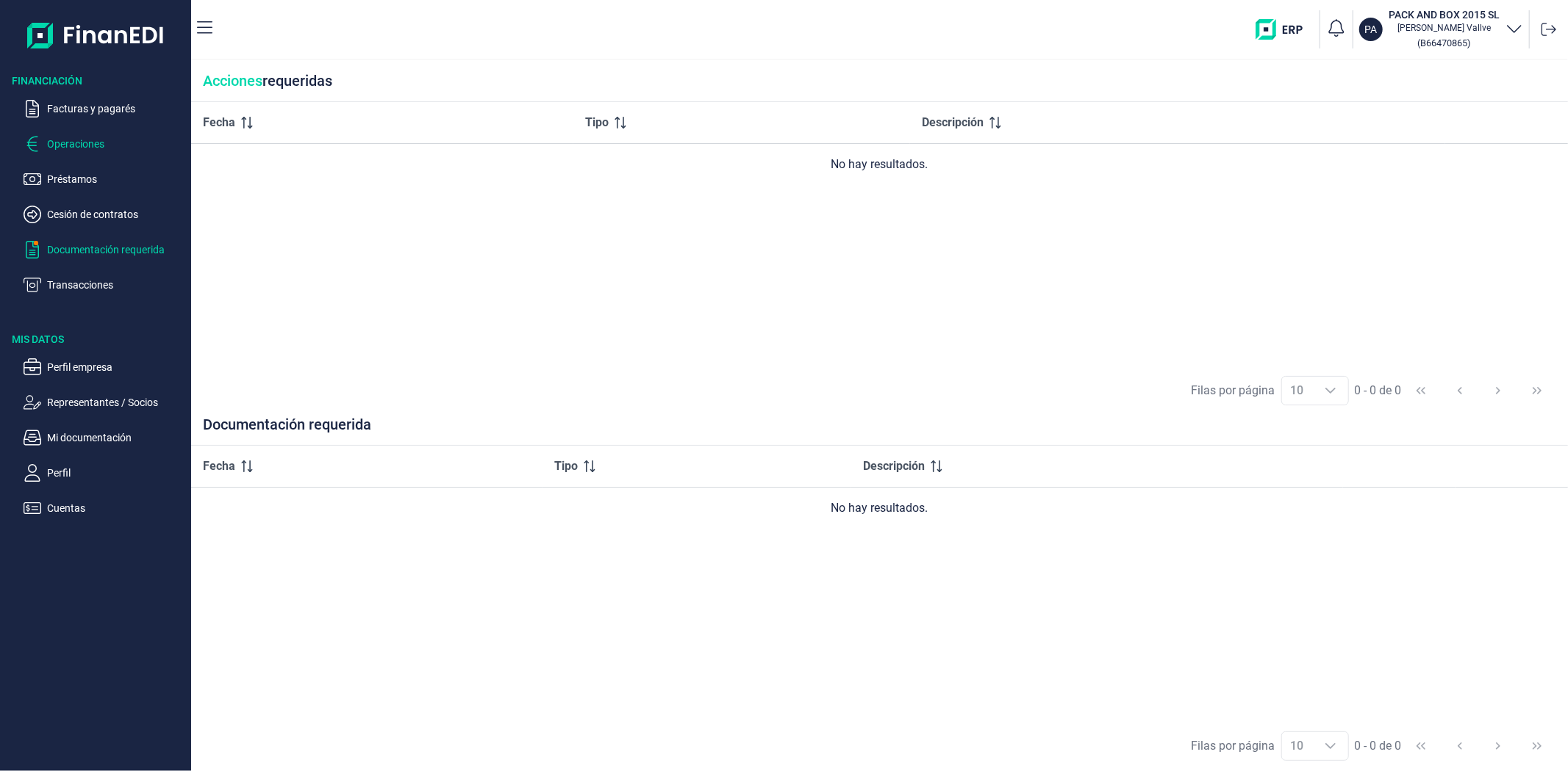
click at [89, 143] on p "Operaciones" at bounding box center [116, 143] width 138 height 18
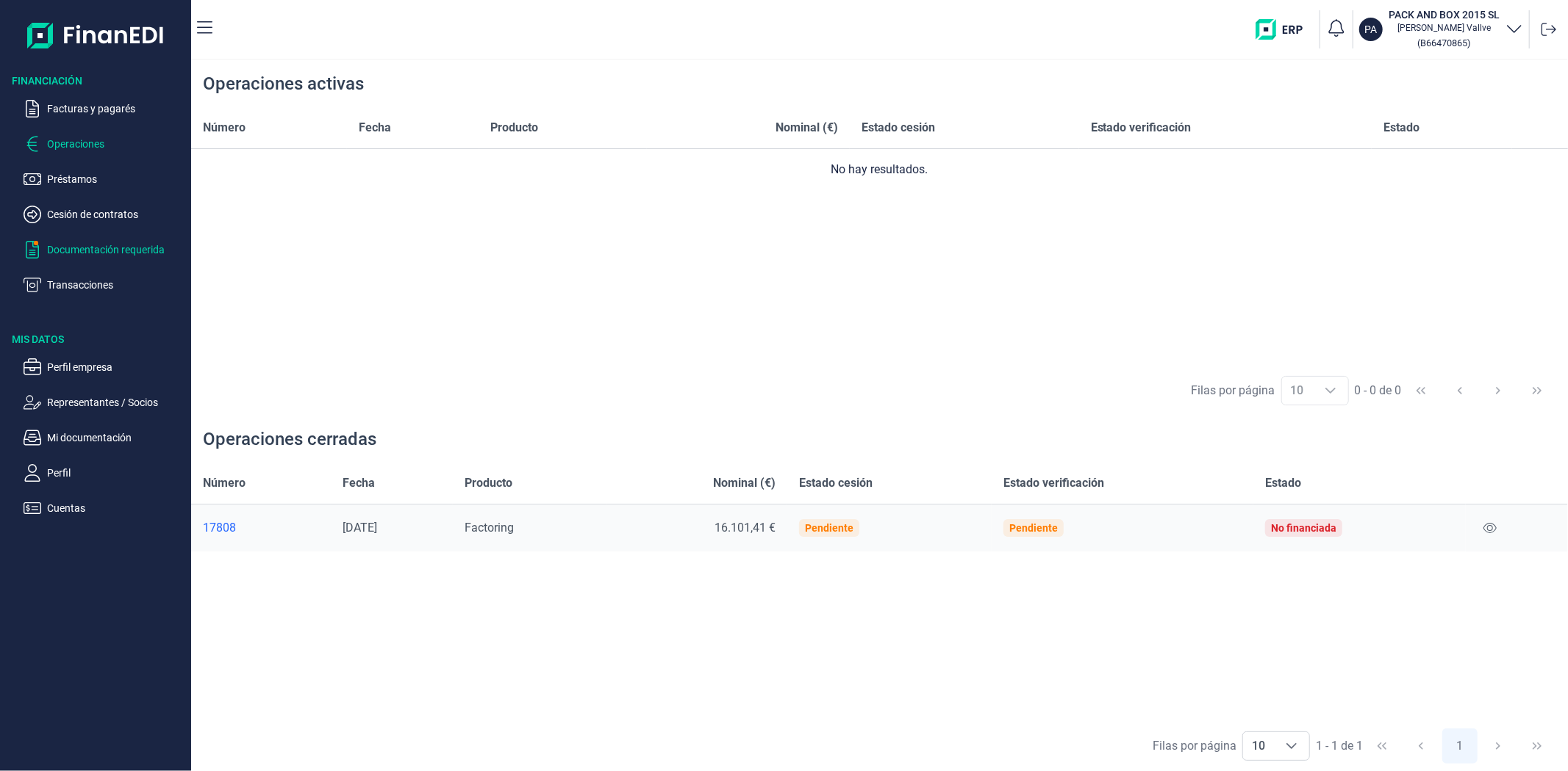
click at [112, 243] on p "Documentación requerida" at bounding box center [116, 249] width 138 height 18
